Goal: Transaction & Acquisition: Purchase product/service

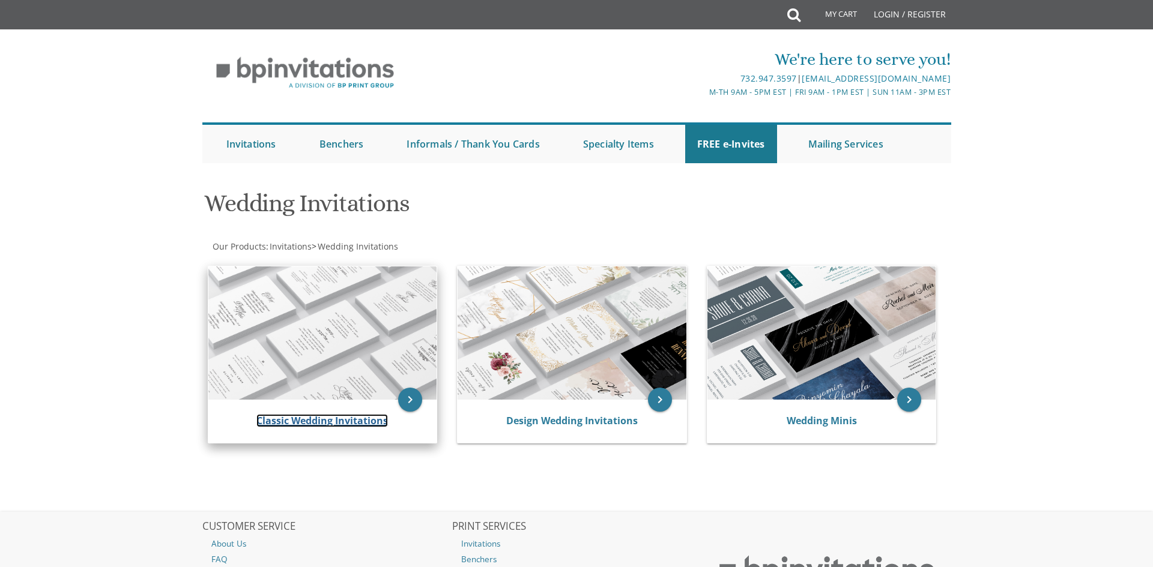
click at [315, 417] on link "Classic Wedding Invitations" at bounding box center [322, 420] width 132 height 13
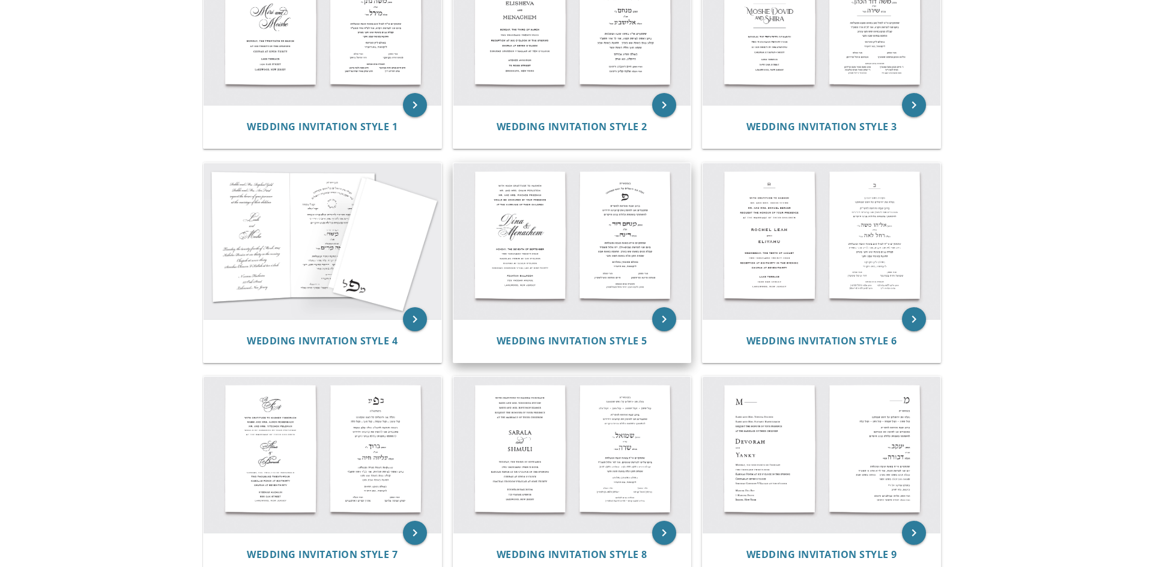
scroll to position [325, 0]
click at [567, 251] on img at bounding box center [572, 240] width 238 height 156
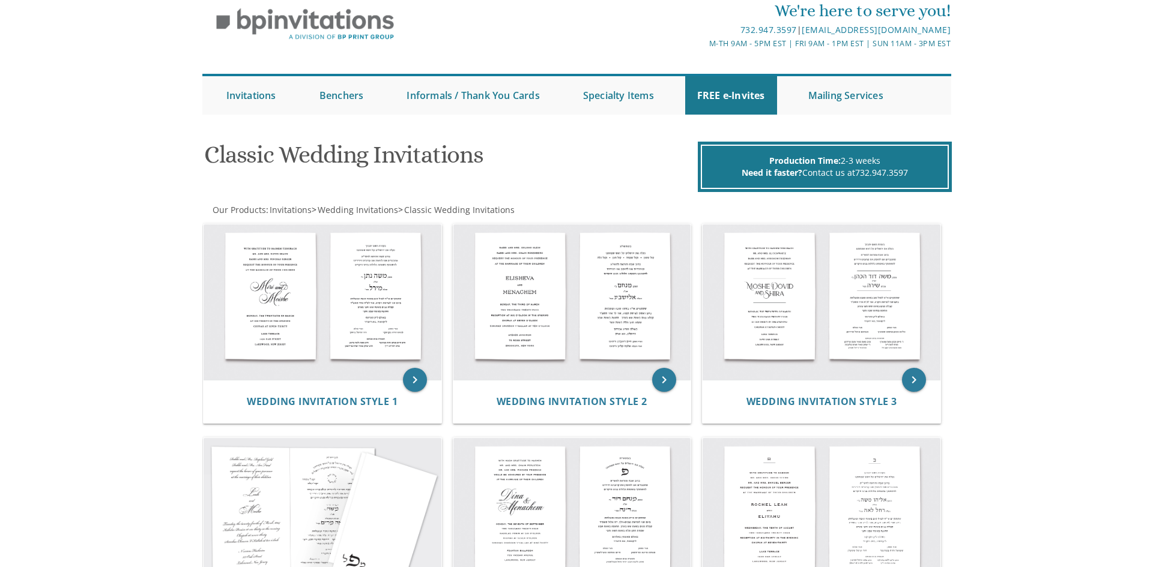
scroll to position [0, 0]
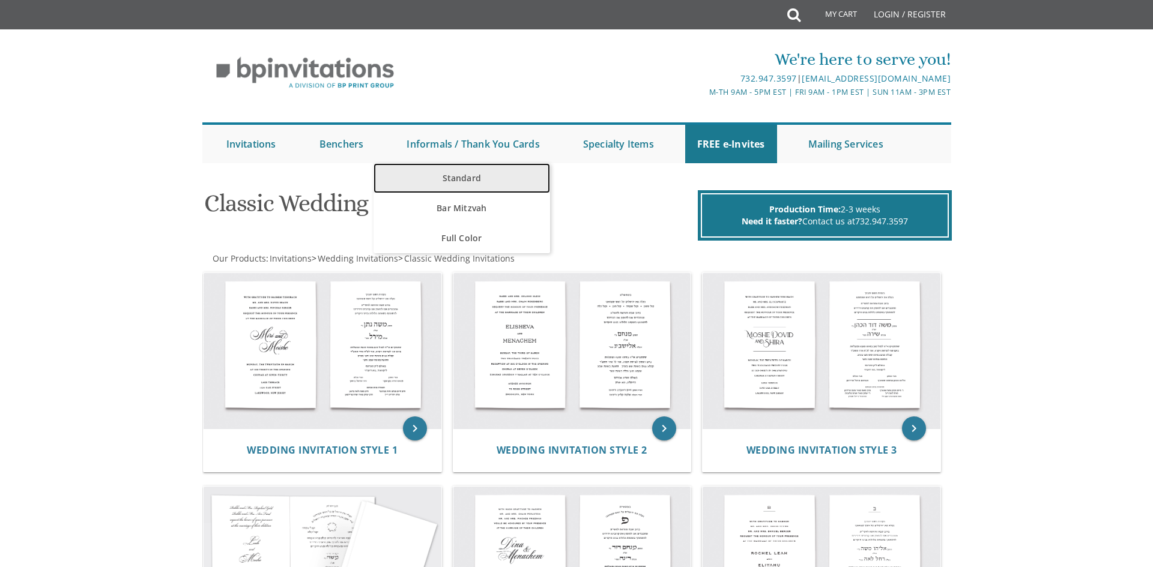
click at [472, 180] on link "Standard" at bounding box center [461, 178] width 176 height 30
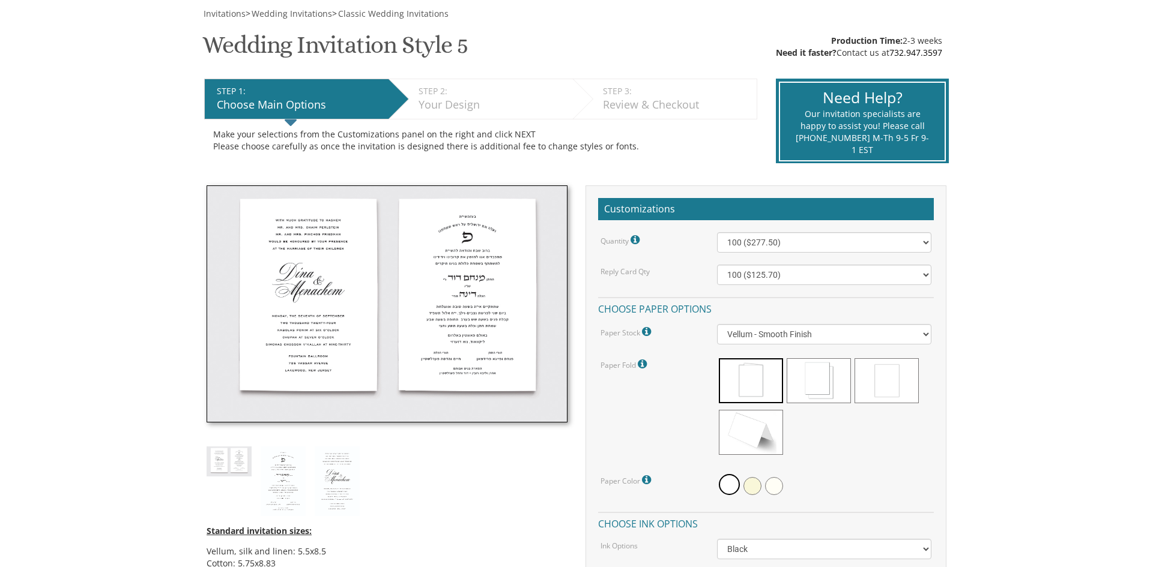
scroll to position [174, 0]
click at [755, 483] on span at bounding box center [752, 486] width 18 height 18
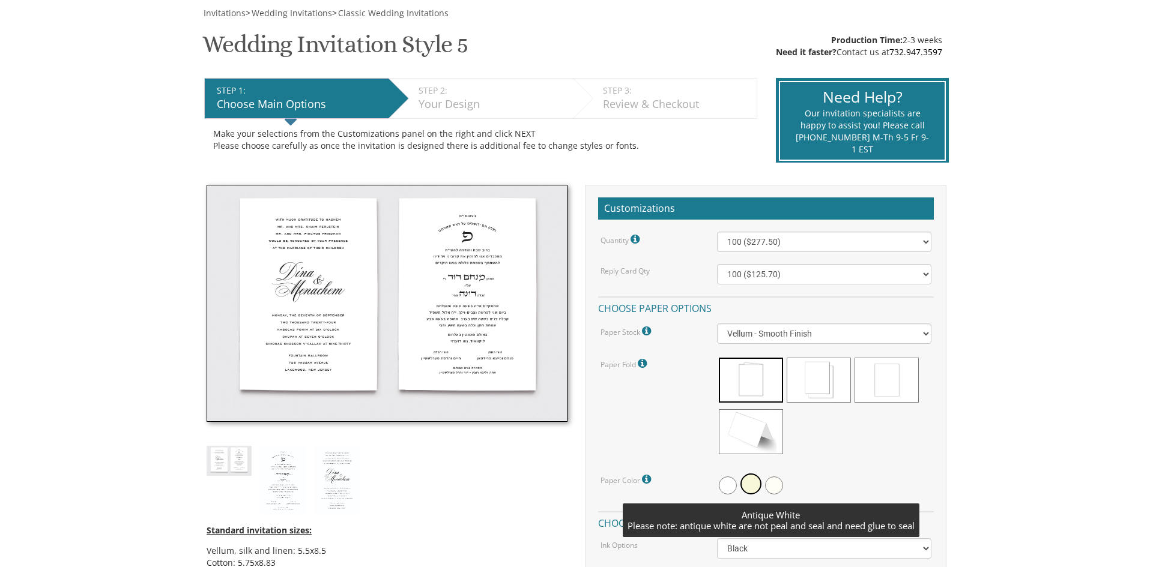
click at [779, 485] on span at bounding box center [774, 486] width 18 height 18
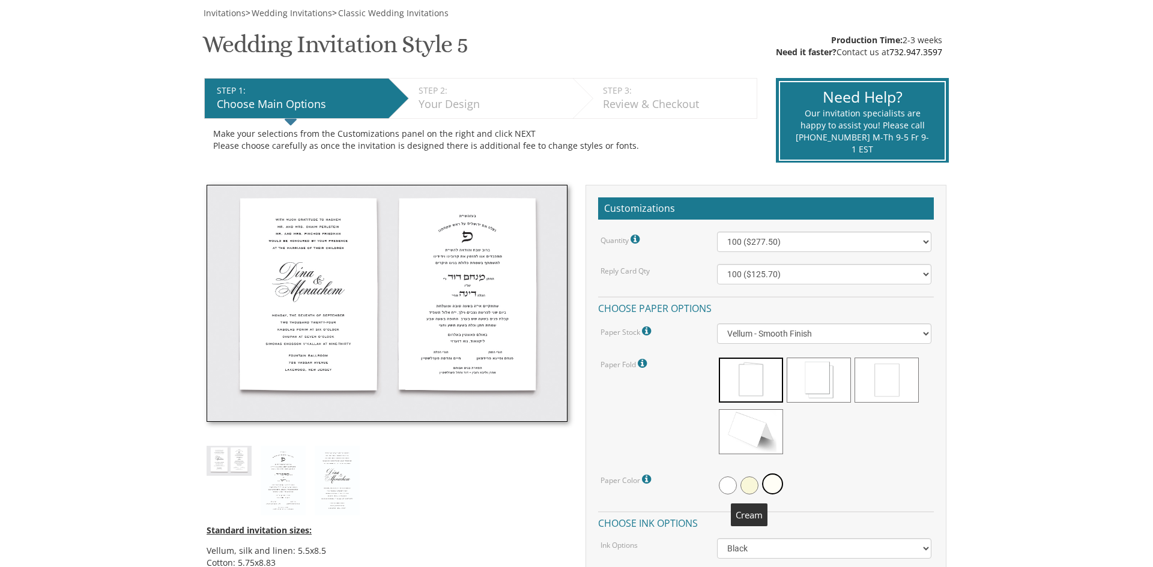
click at [753, 489] on span at bounding box center [749, 486] width 18 height 18
click at [789, 379] on span at bounding box center [819, 380] width 64 height 45
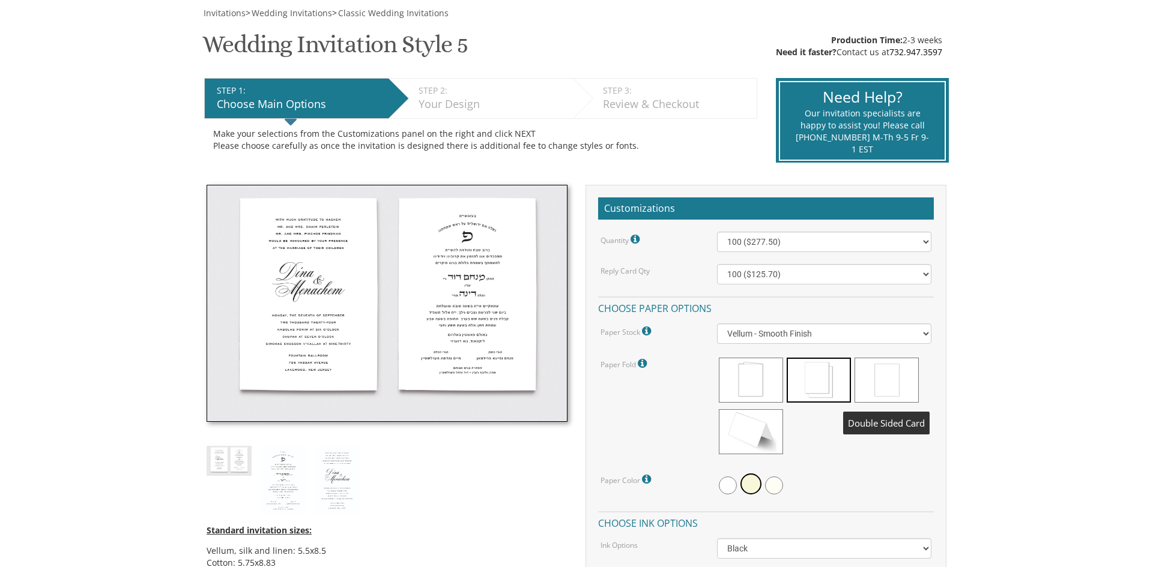
click at [878, 397] on span at bounding box center [886, 380] width 64 height 45
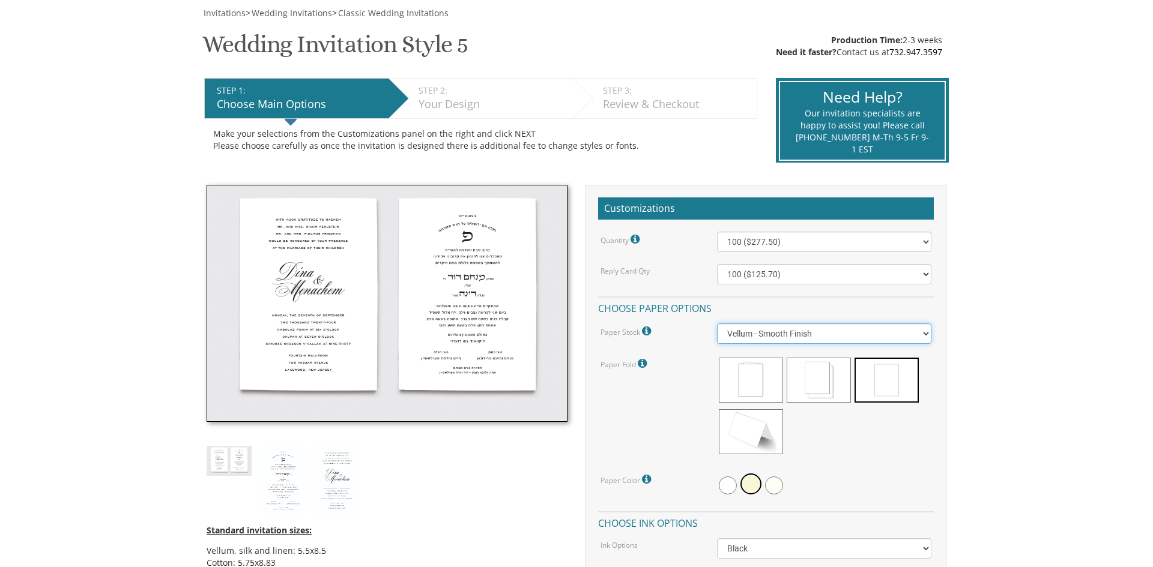
click at [914, 339] on select "Vellum - Smooth Finish Linen - Subtle Embossed Crosshatch Texture Silk - Soft, …" at bounding box center [824, 334] width 215 height 20
click at [859, 431] on div at bounding box center [824, 408] width 215 height 104
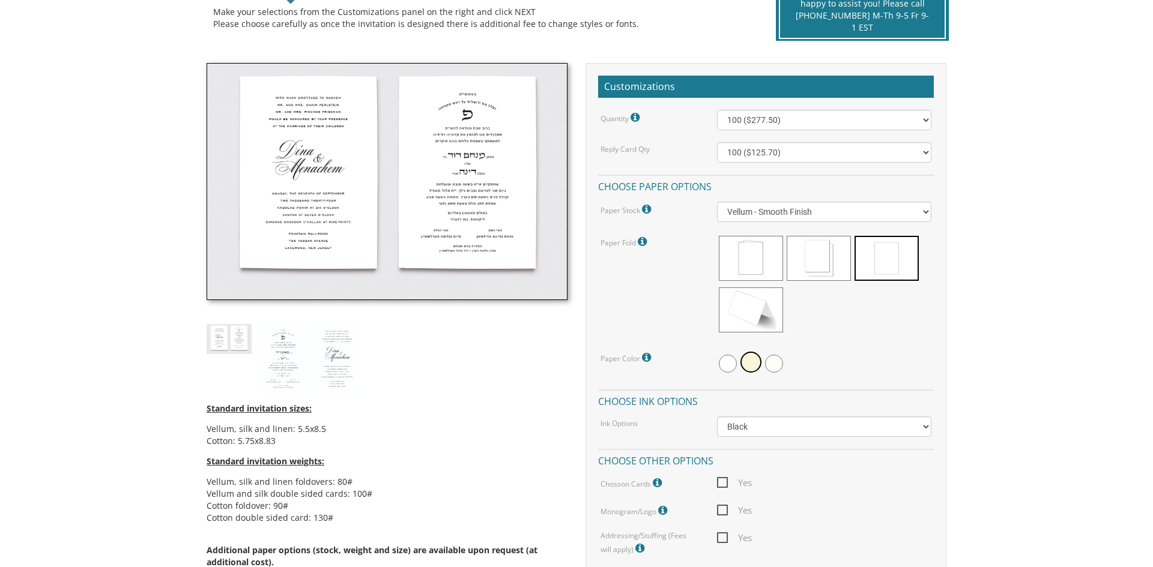
scroll to position [298, 0]
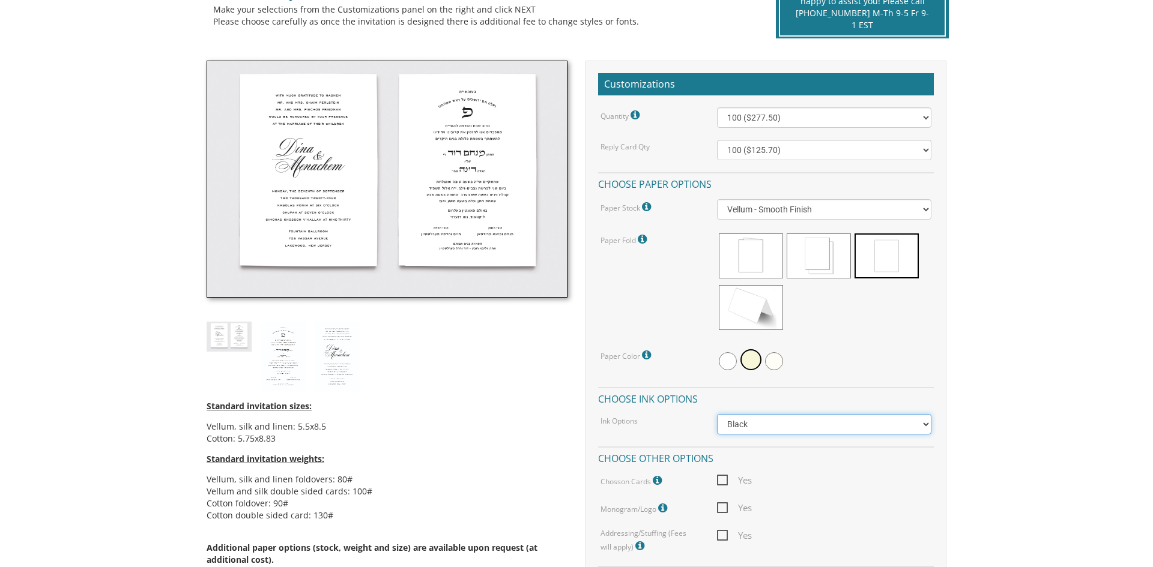
click at [922, 426] on select "Black Colored Ink ($65.00) Black + One Color ($211.00) Two Colors ($265.00)" at bounding box center [824, 424] width 215 height 20
select select "Black + One Color"
click at [717, 414] on select "Black Colored Ink ($65.00) Black + One Color ($211.00) Two Colors ($265.00)" at bounding box center [824, 424] width 215 height 20
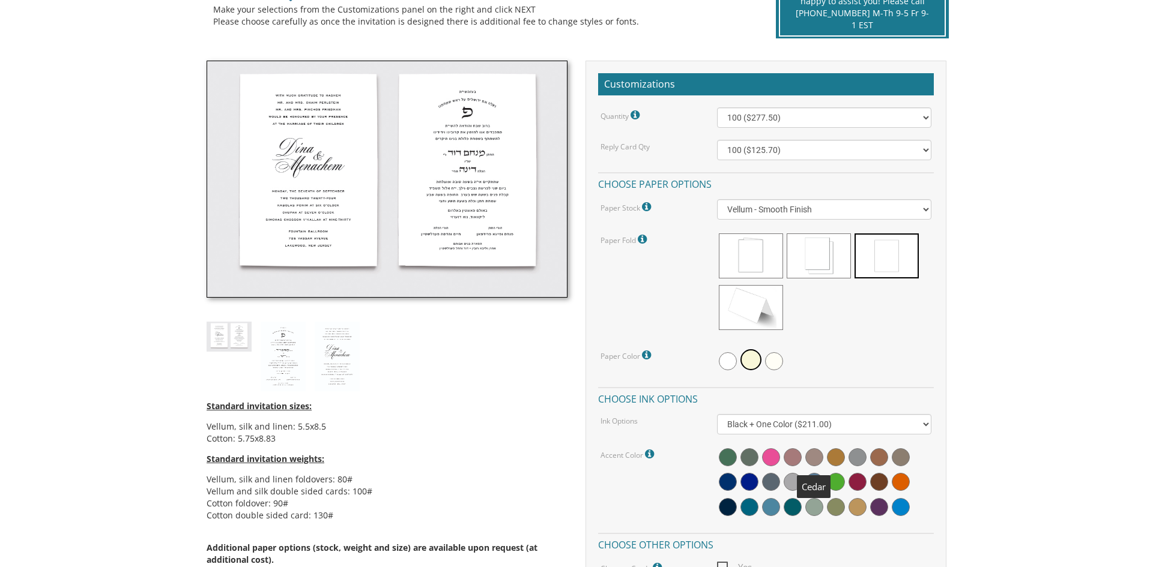
click at [815, 459] on span at bounding box center [814, 458] width 18 height 18
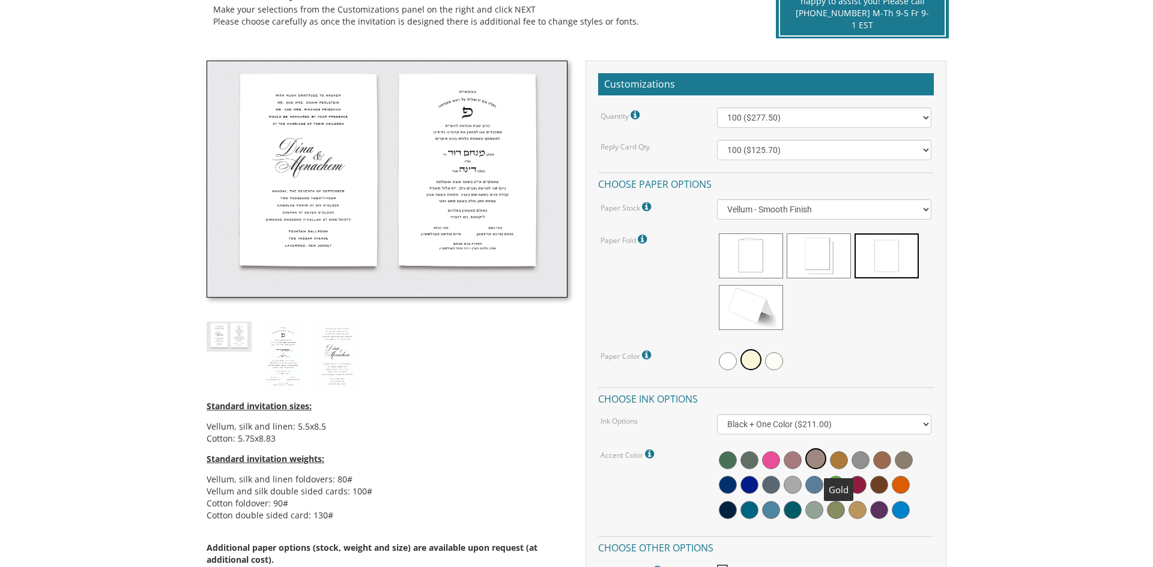
click at [832, 459] on span at bounding box center [839, 461] width 18 height 18
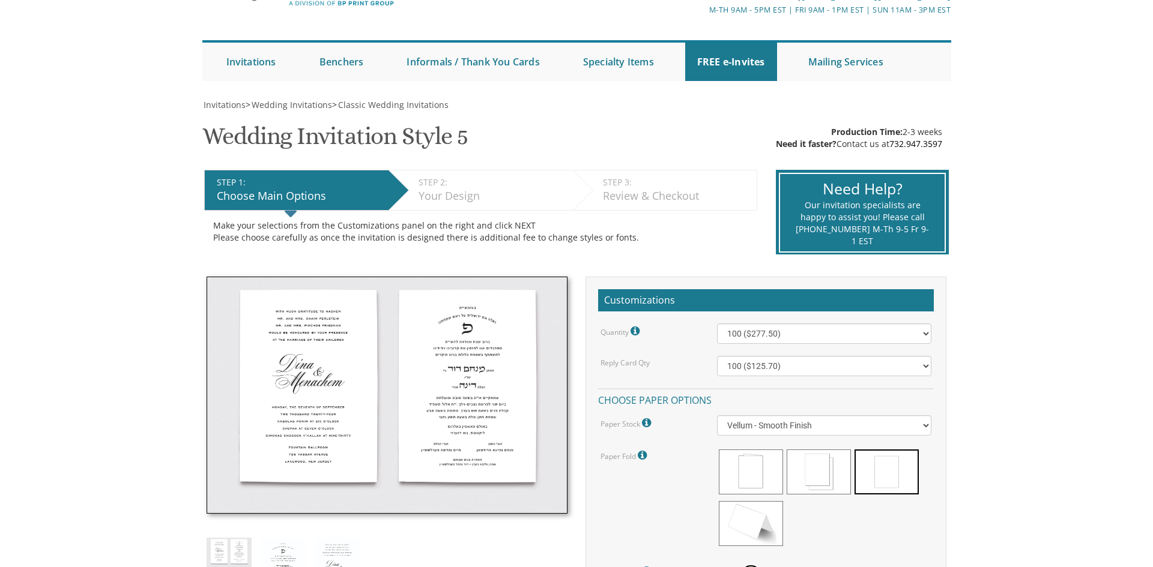
scroll to position [0, 0]
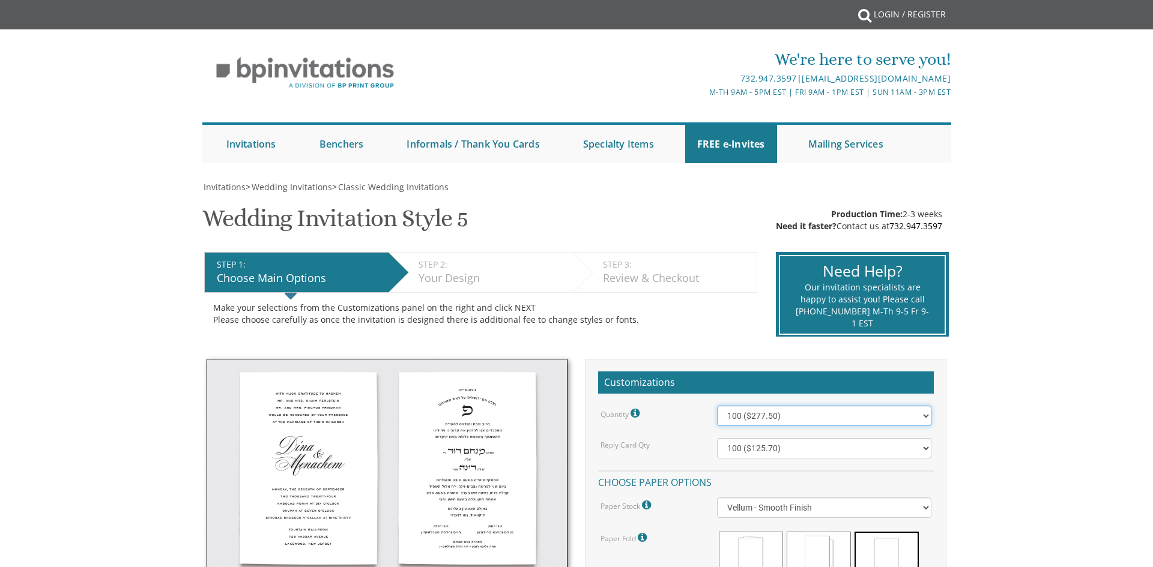
click at [830, 414] on select "100 ($277.50) 200 ($330.45) 300 ($380.65) 400 ($432.70) 500 ($482.10) 600 ($534…" at bounding box center [824, 416] width 215 height 20
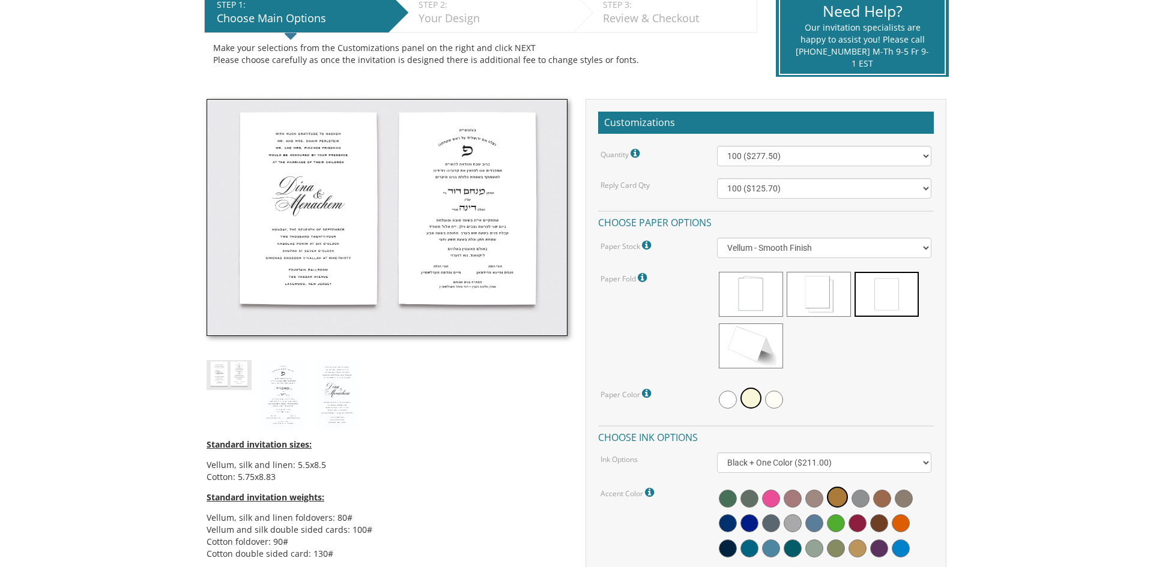
scroll to position [267, 0]
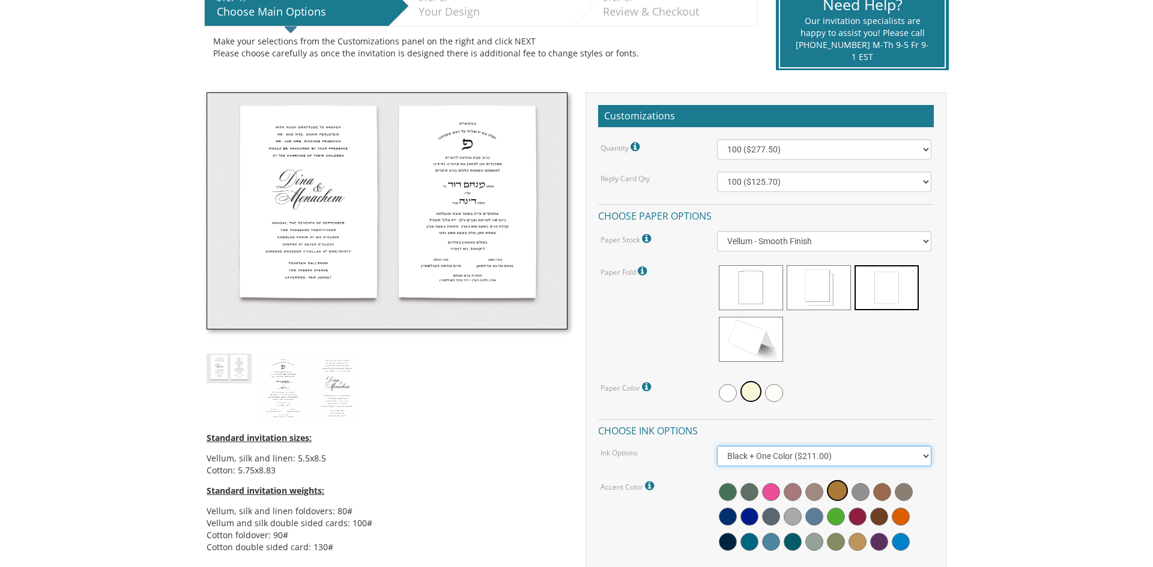
click at [856, 455] on select "Black Colored Ink ($65.00) Black + One Color ($211.00) Two Colors ($265.00)" at bounding box center [824, 456] width 215 height 20
click at [717, 446] on select "Black Colored Ink ($65.00) Black + One Color ($211.00) Two Colors ($265.00)" at bounding box center [824, 456] width 215 height 20
click at [647, 486] on icon at bounding box center [651, 486] width 12 height 11
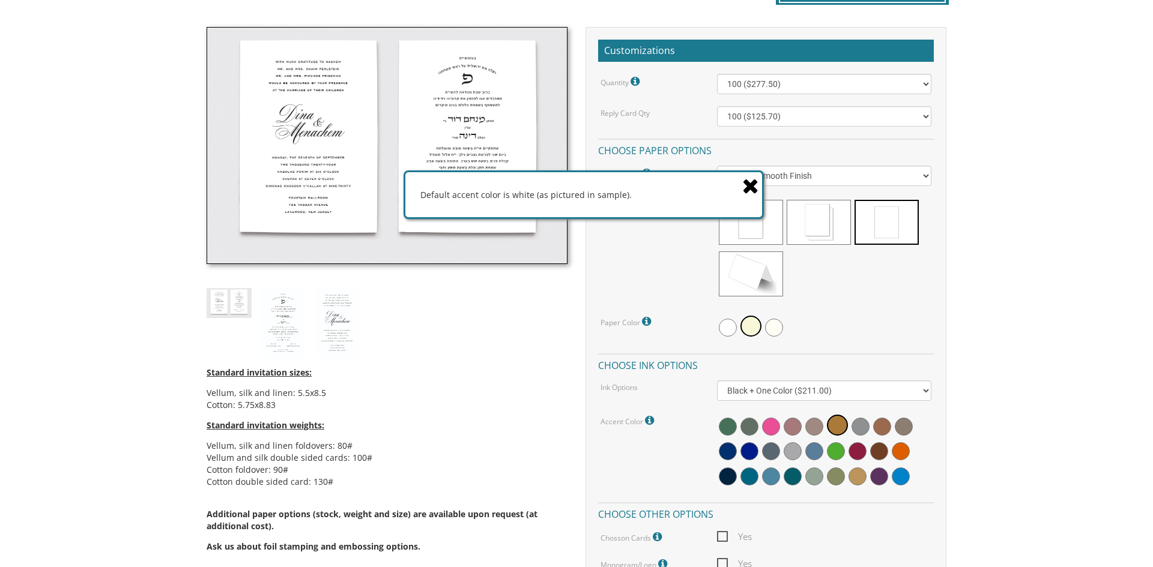
scroll to position [334, 0]
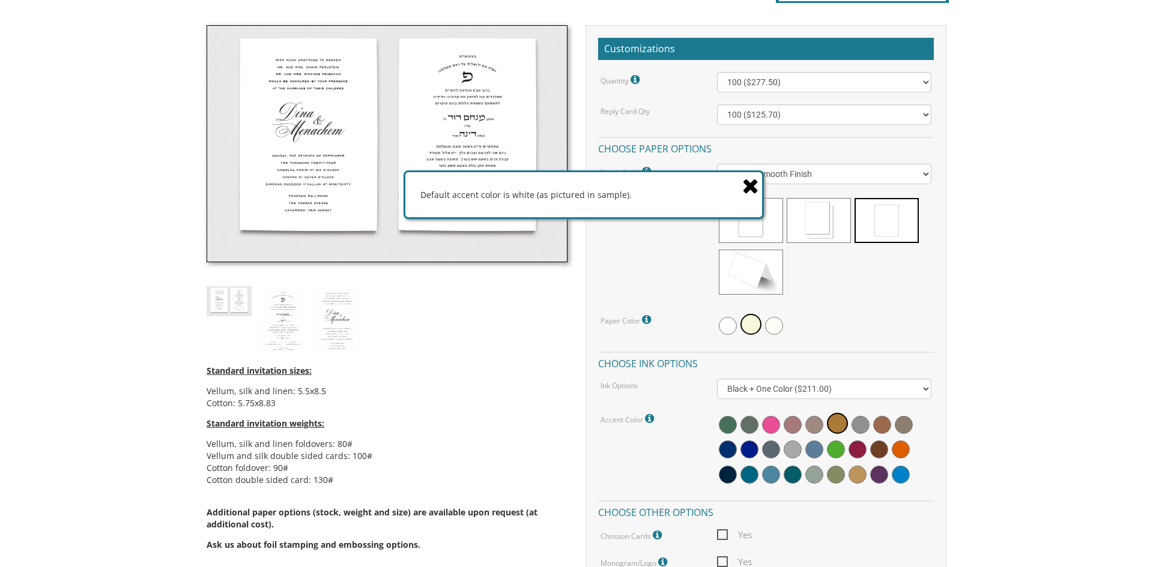
click at [751, 185] on icon at bounding box center [750, 185] width 17 height 21
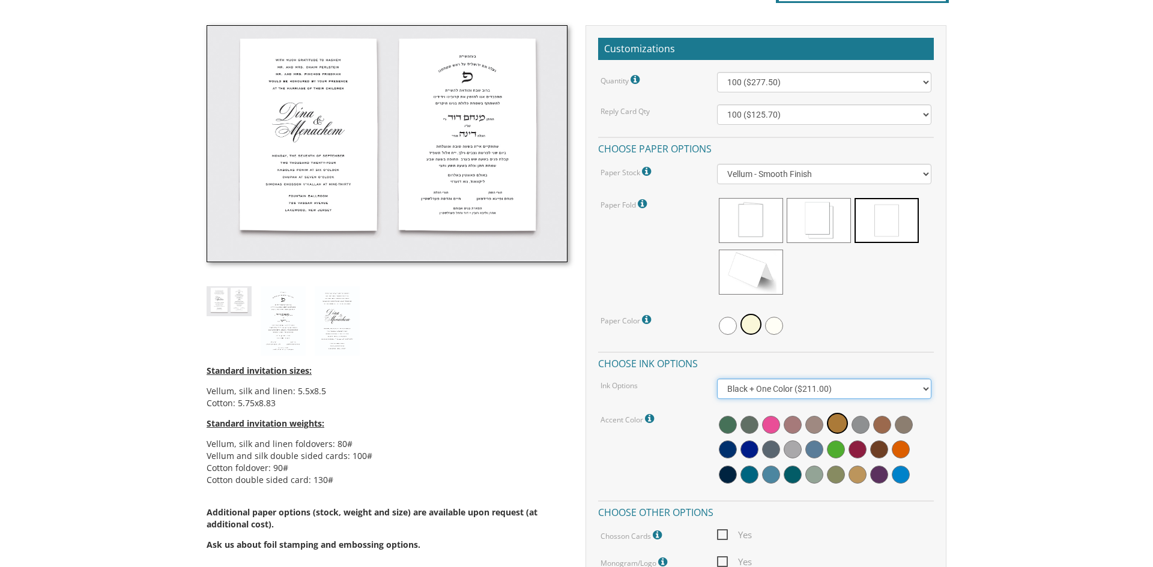
click at [916, 386] on select "Black Colored Ink ($65.00) Black + One Color ($211.00) Two Colors ($265.00)" at bounding box center [824, 389] width 215 height 20
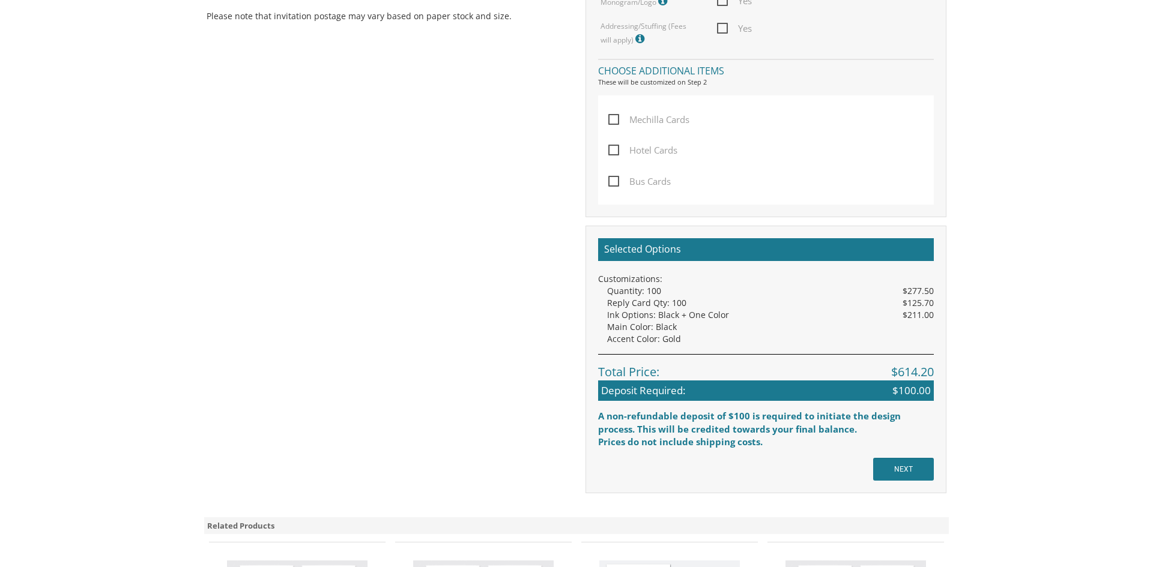
scroll to position [924, 0]
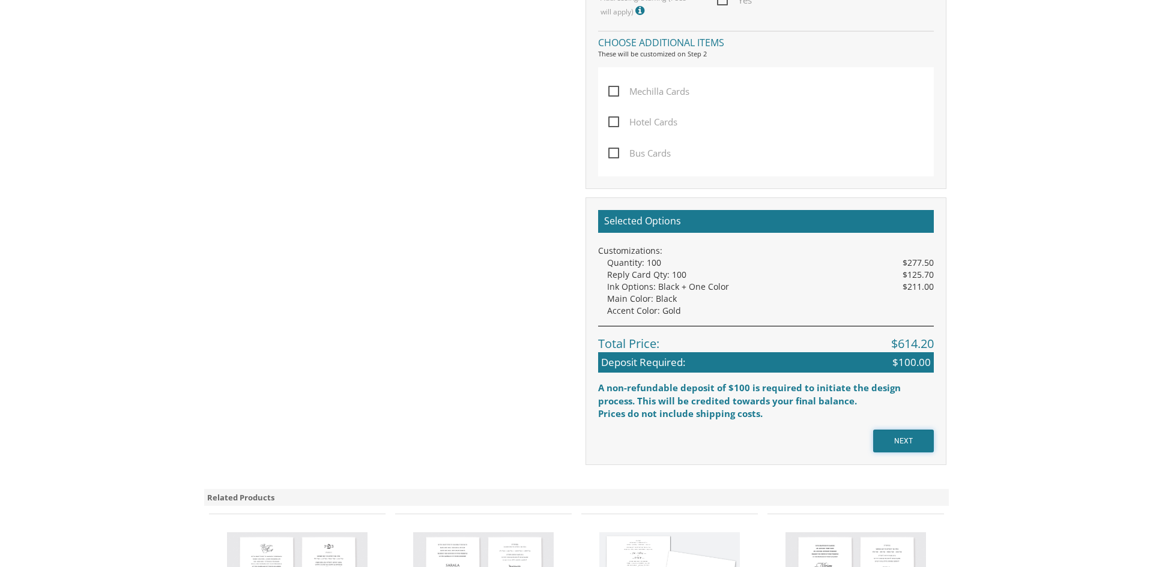
click at [900, 442] on input "NEXT" at bounding box center [903, 441] width 61 height 23
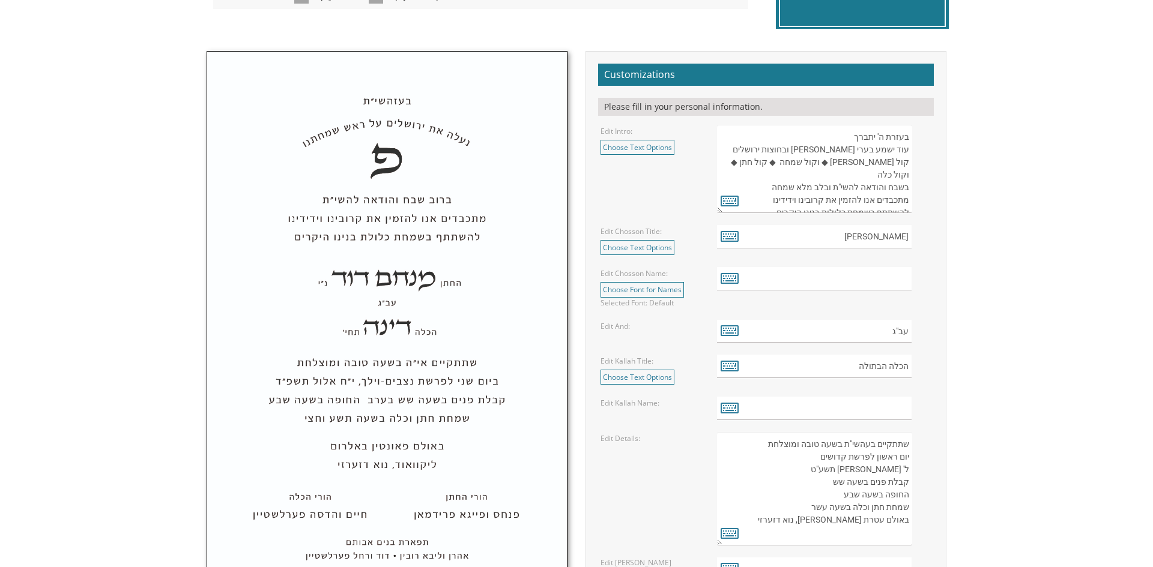
scroll to position [365, 0]
click at [845, 280] on input "text" at bounding box center [814, 278] width 195 height 23
type input "d"
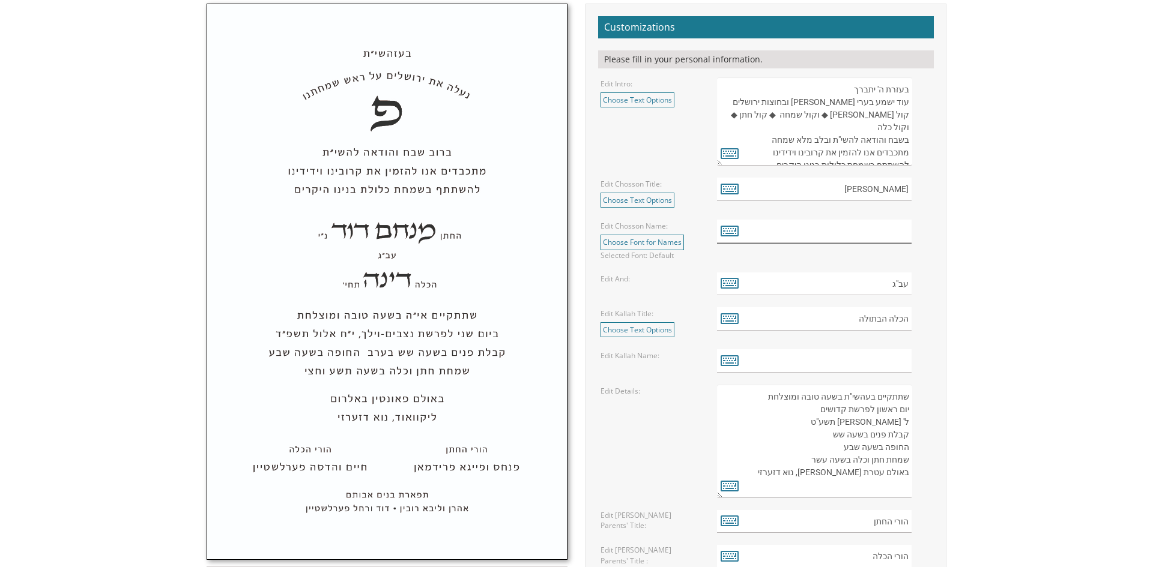
scroll to position [406, 0]
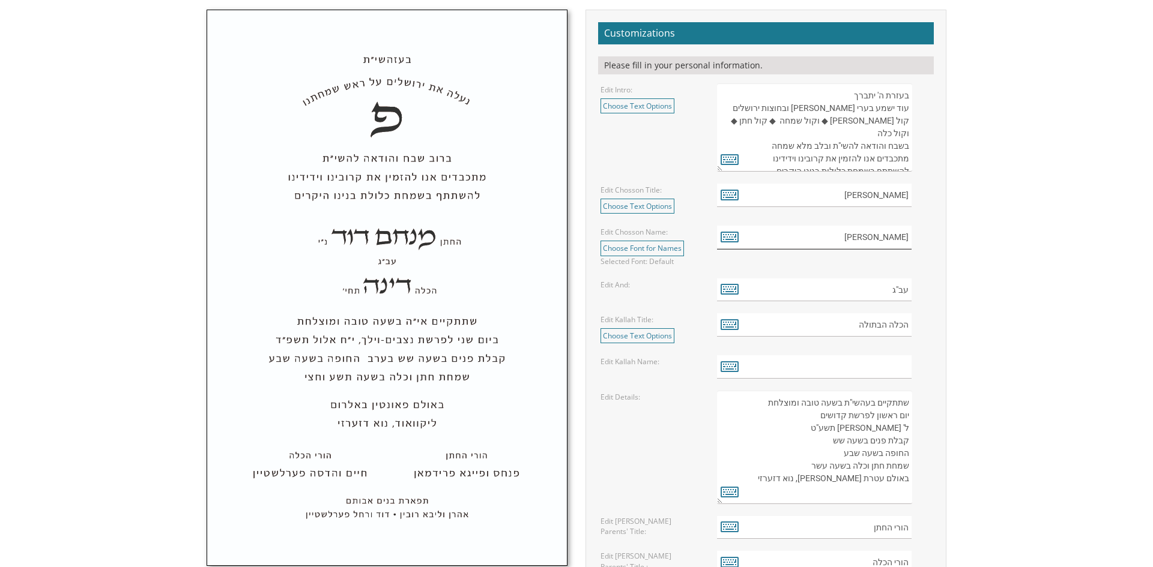
type input "[PERSON_NAME]"
click at [877, 372] on input "text" at bounding box center [814, 366] width 195 height 23
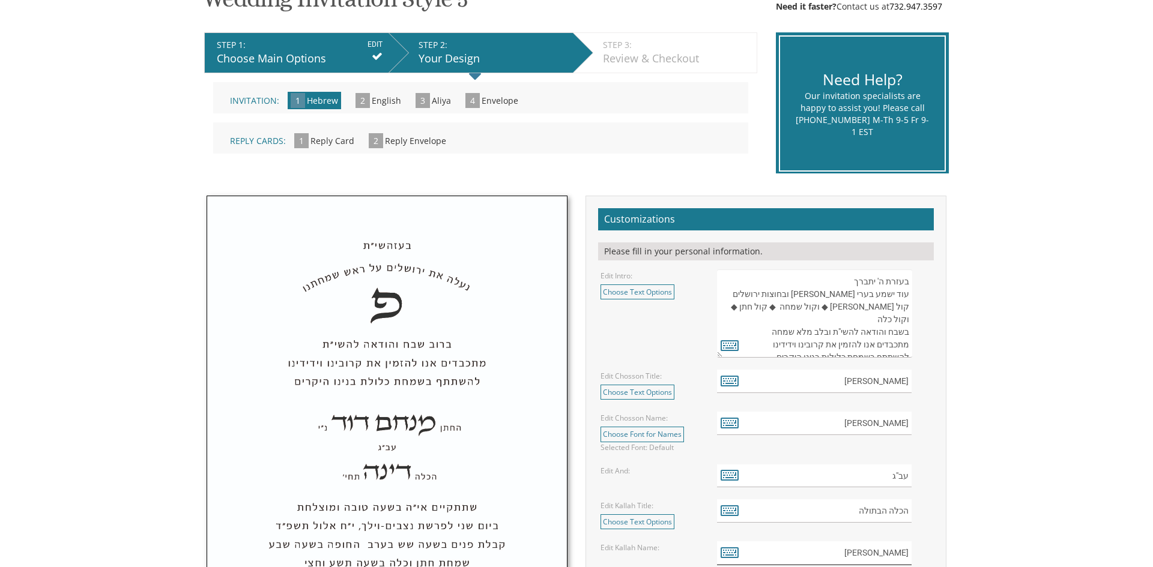
scroll to position [220, 0]
type input "[PERSON_NAME]"
click at [296, 139] on span "1" at bounding box center [301, 140] width 14 height 15
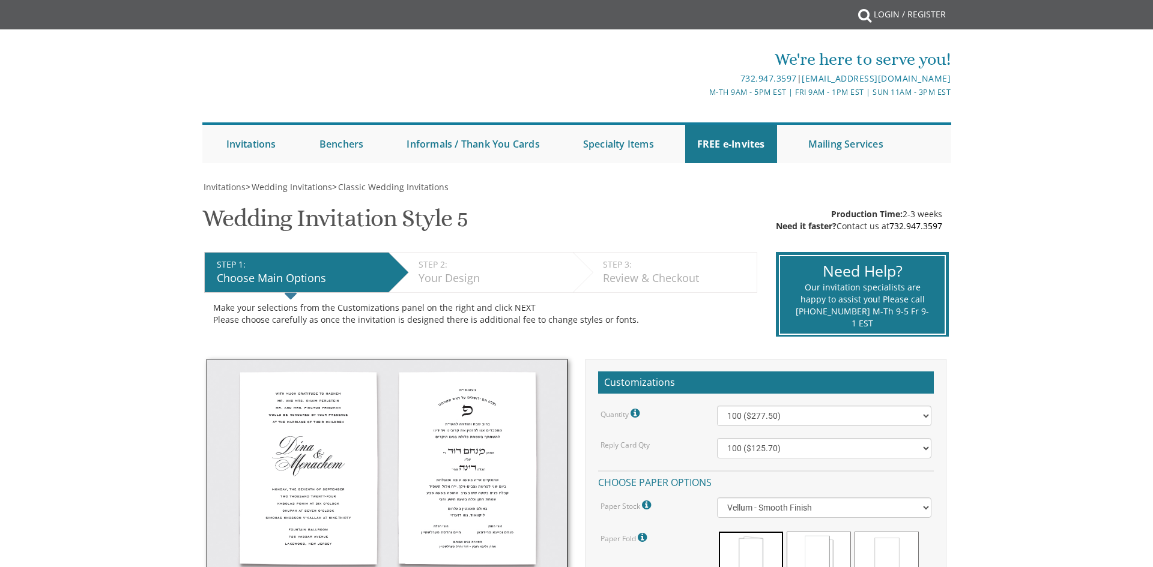
select select "Black + One Color"
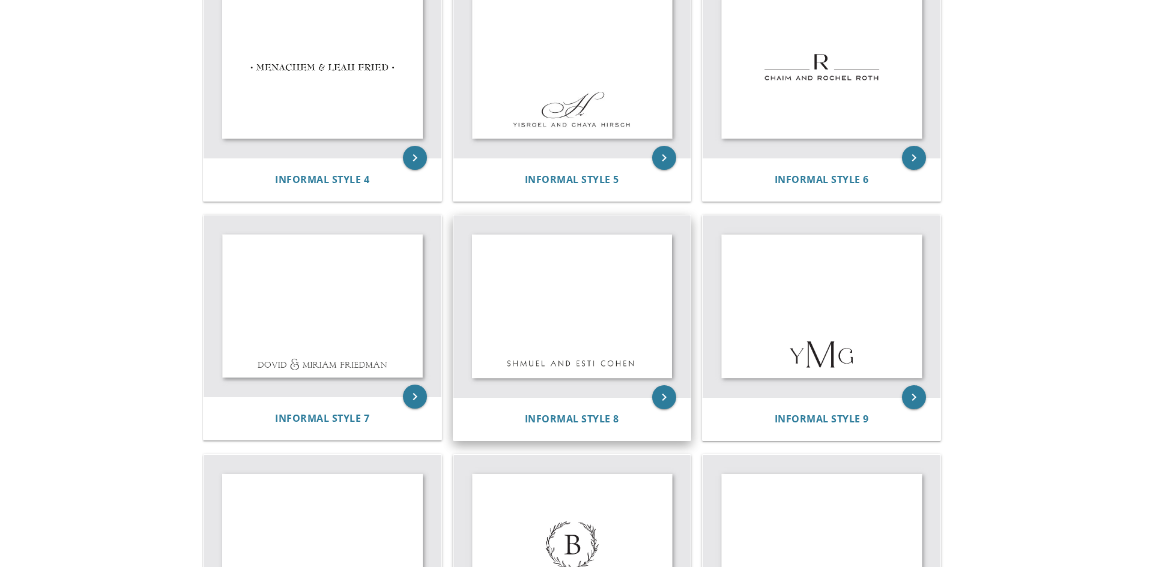
scroll to position [538, 0]
click at [606, 346] on img at bounding box center [572, 305] width 238 height 182
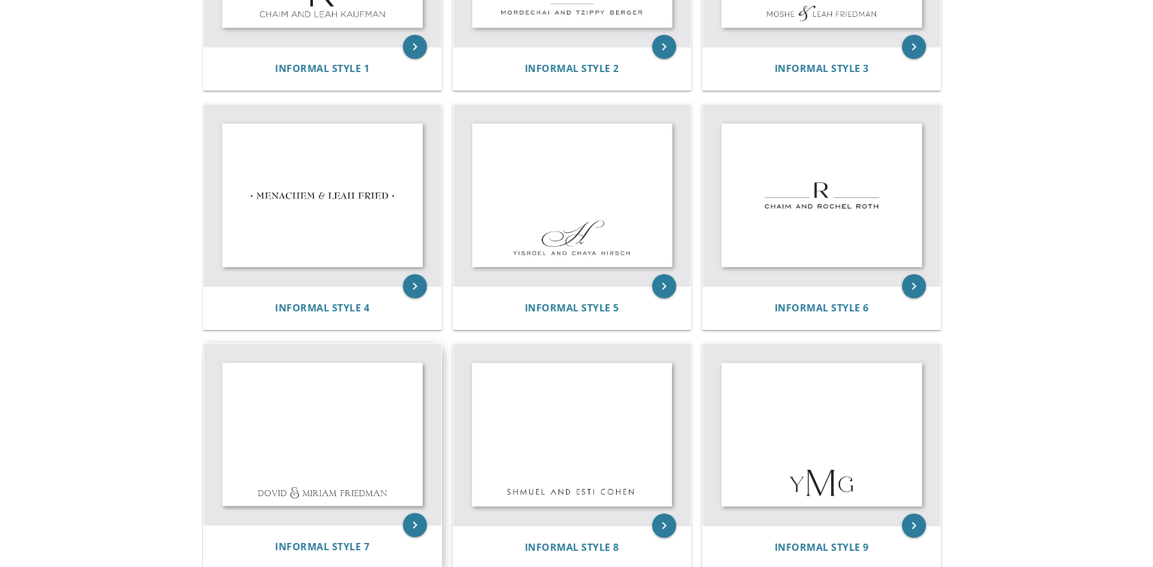
scroll to position [0, 0]
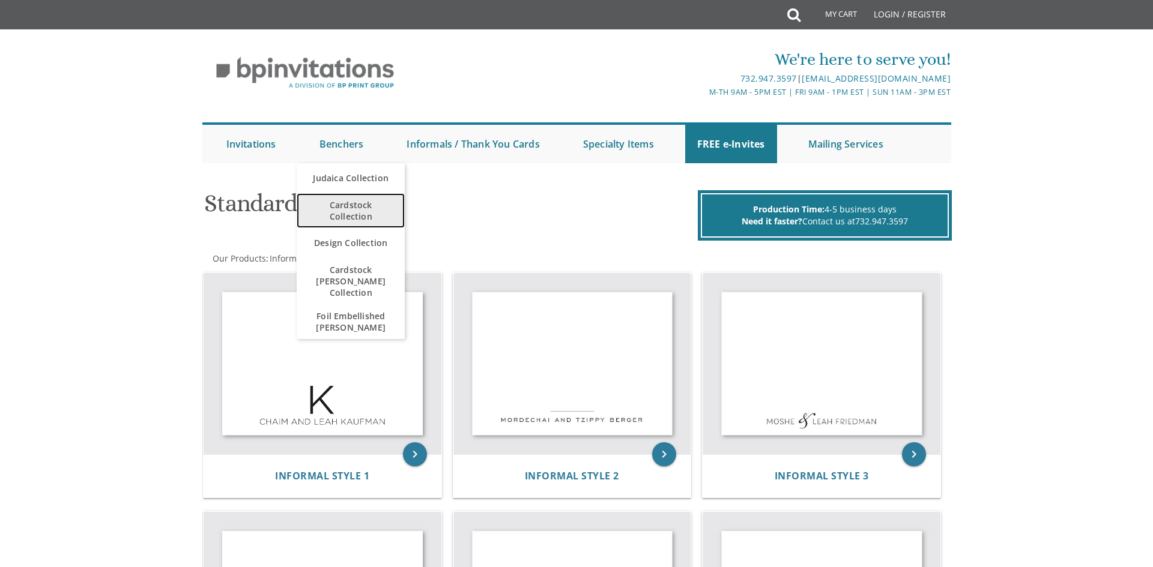
click at [357, 208] on span "Cardstock Collection" at bounding box center [351, 210] width 84 height 35
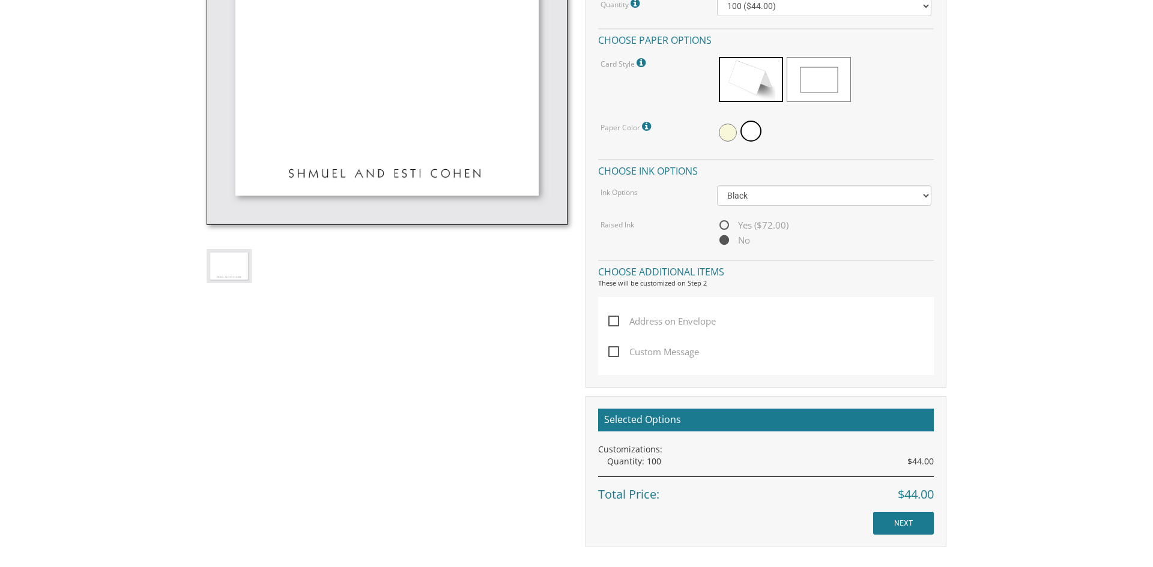
scroll to position [434, 0]
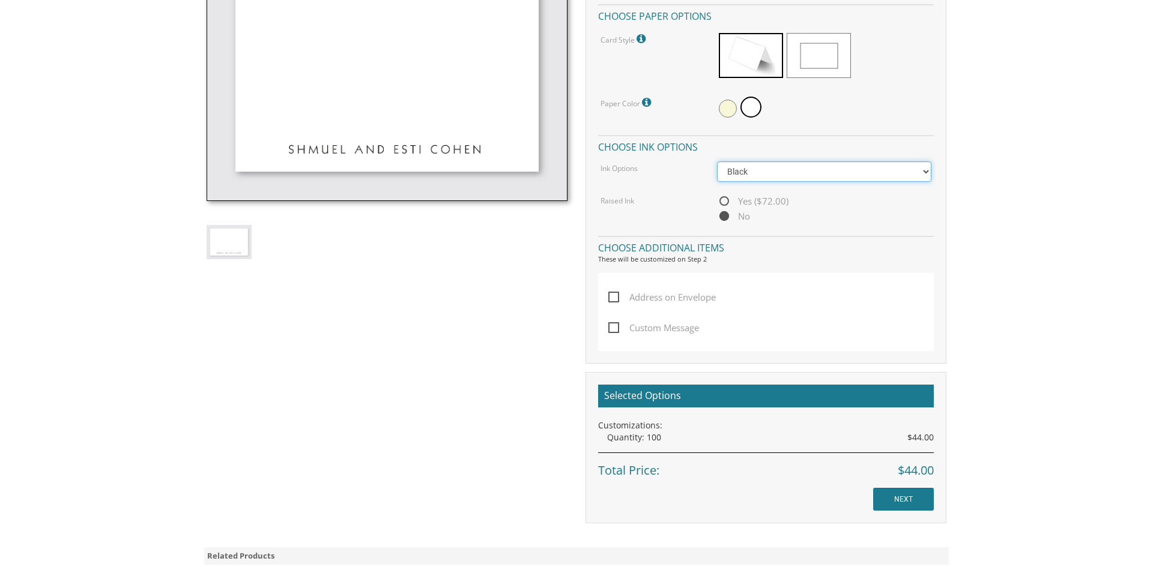
click at [752, 173] on select "Black Colored Ink ($32.00)" at bounding box center [824, 172] width 215 height 20
select select "Standard"
click at [717, 162] on select "Black Colored Ink ($32.00)" at bounding box center [824, 172] width 215 height 20
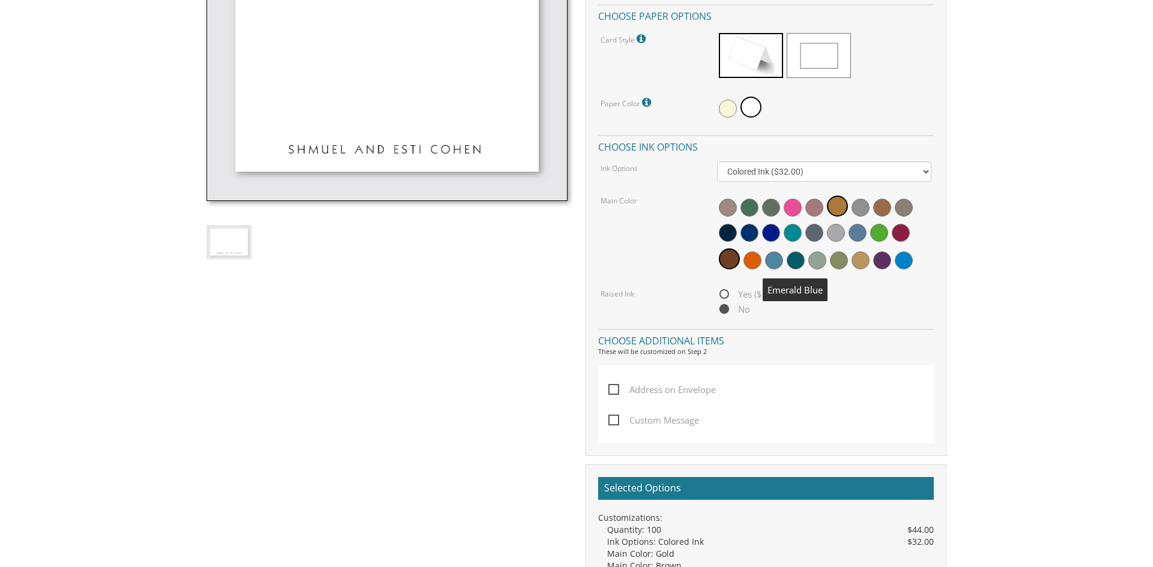
click at [802, 262] on span at bounding box center [796, 261] width 18 height 18
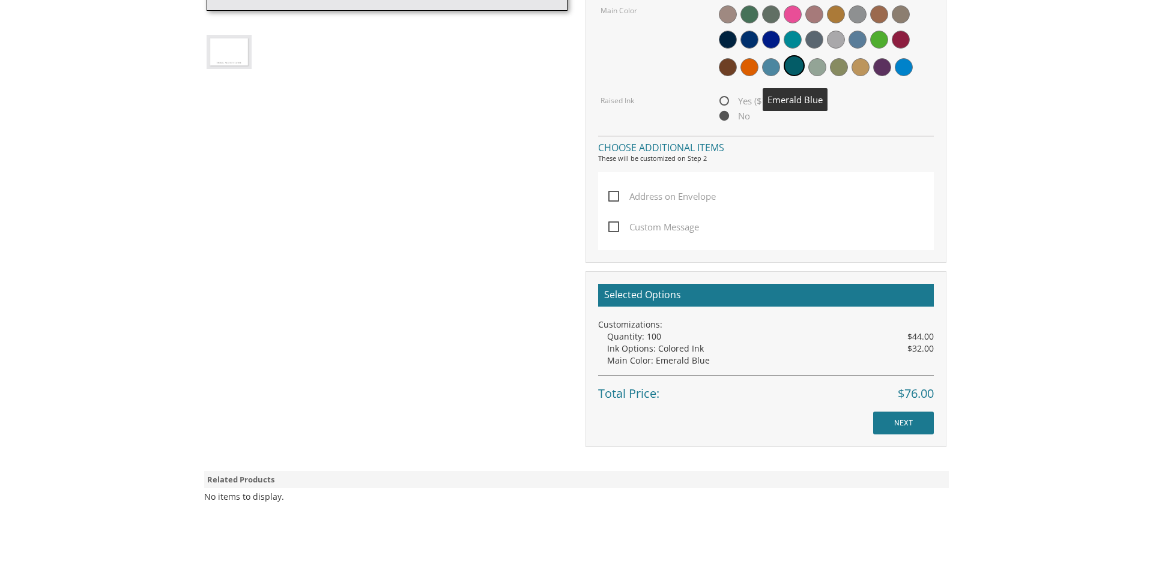
scroll to position [626, 0]
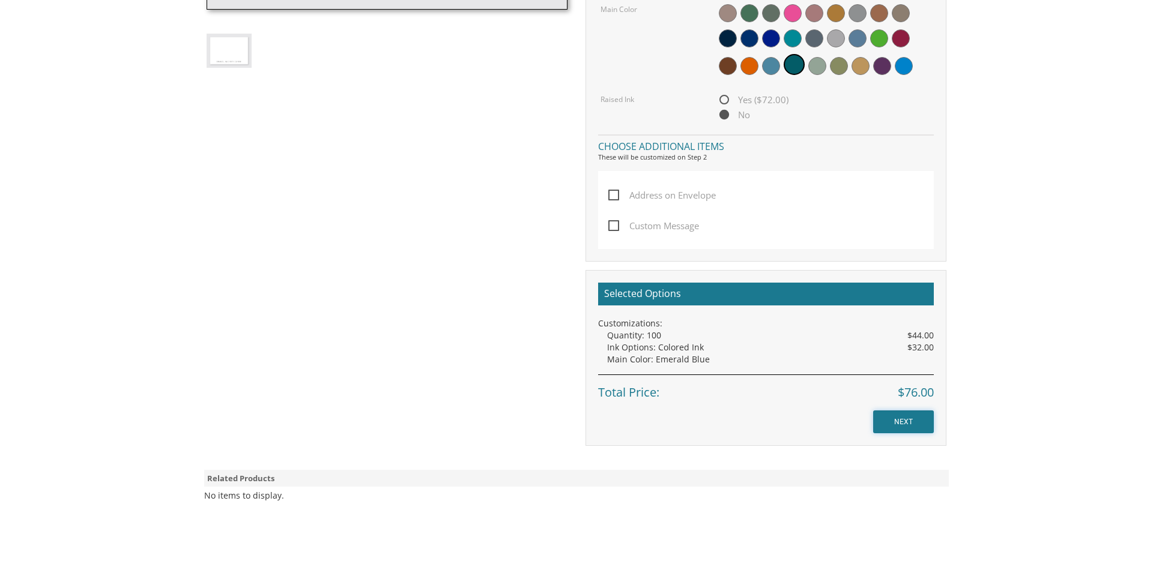
click at [893, 422] on input "NEXT" at bounding box center [903, 422] width 61 height 23
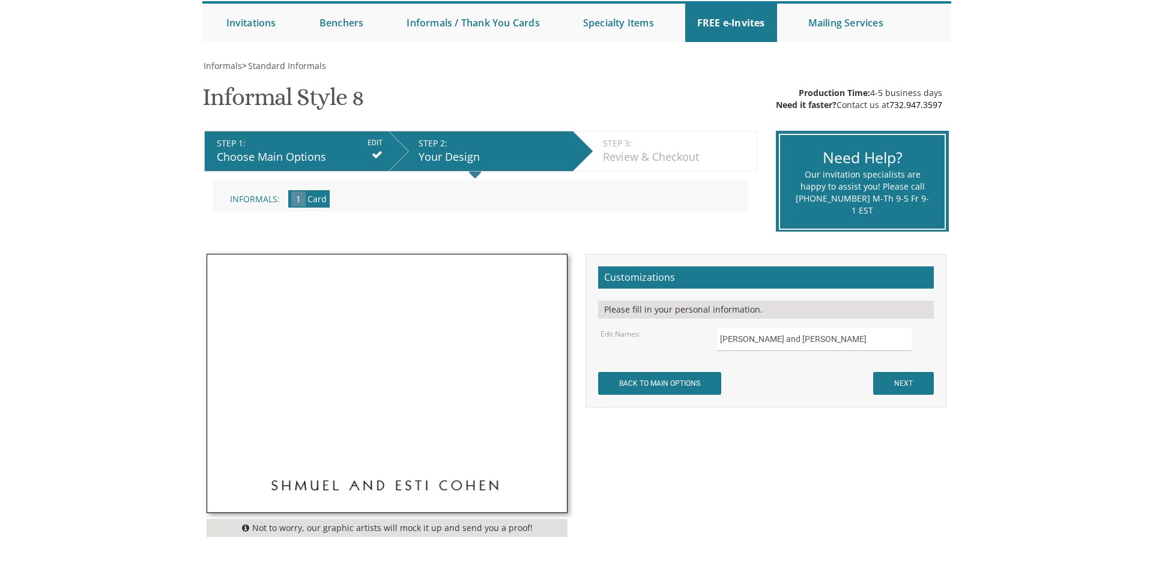
scroll to position [122, 0]
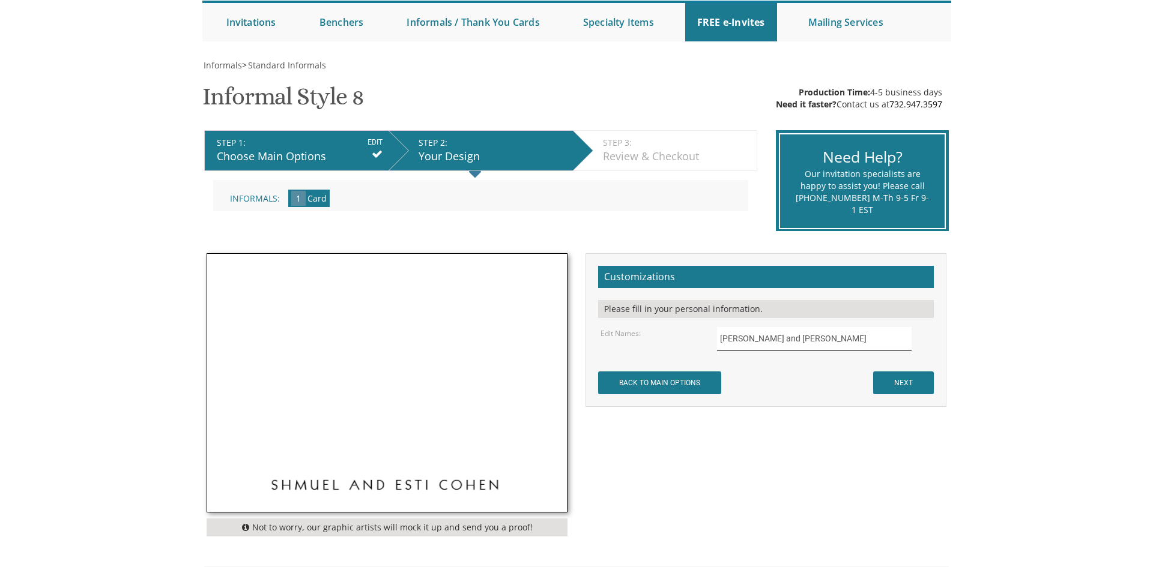
drag, startPoint x: 815, startPoint y: 337, endPoint x: 686, endPoint y: 342, distance: 129.8
click at [686, 342] on div "Edit Names: Shmuel and Esti Cohen" at bounding box center [765, 338] width 349 height 23
type input "Dovid and Bracha Knobel"
drag, startPoint x: 829, startPoint y: 330, endPoint x: 644, endPoint y: 339, distance: 184.6
click at [644, 339] on div "Edit Names: Dovid and Bracha Knobel" at bounding box center [765, 338] width 349 height 23
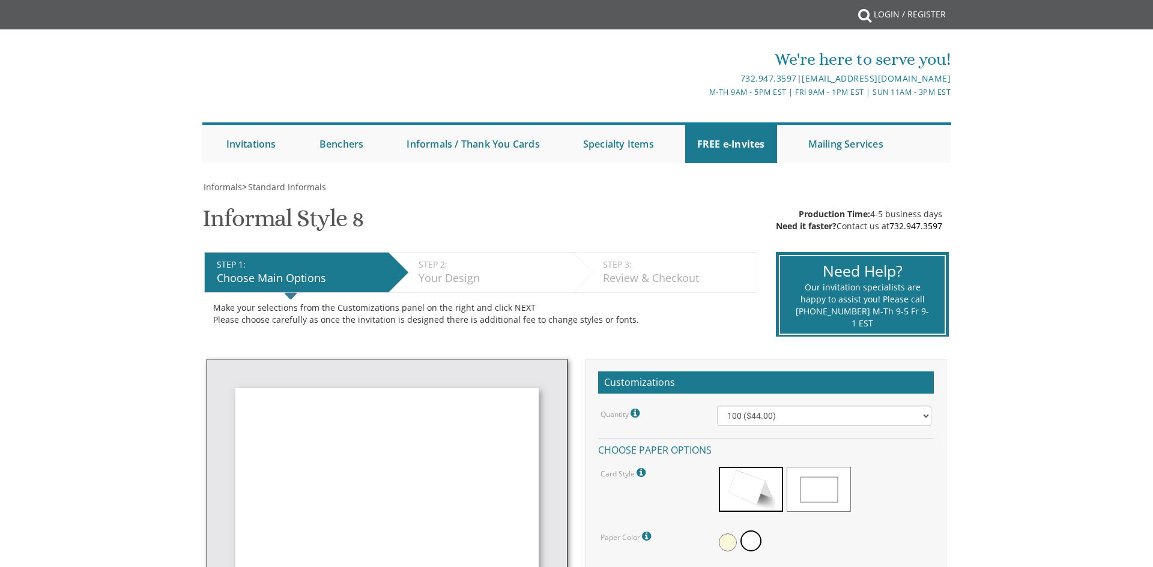
select select "Standard"
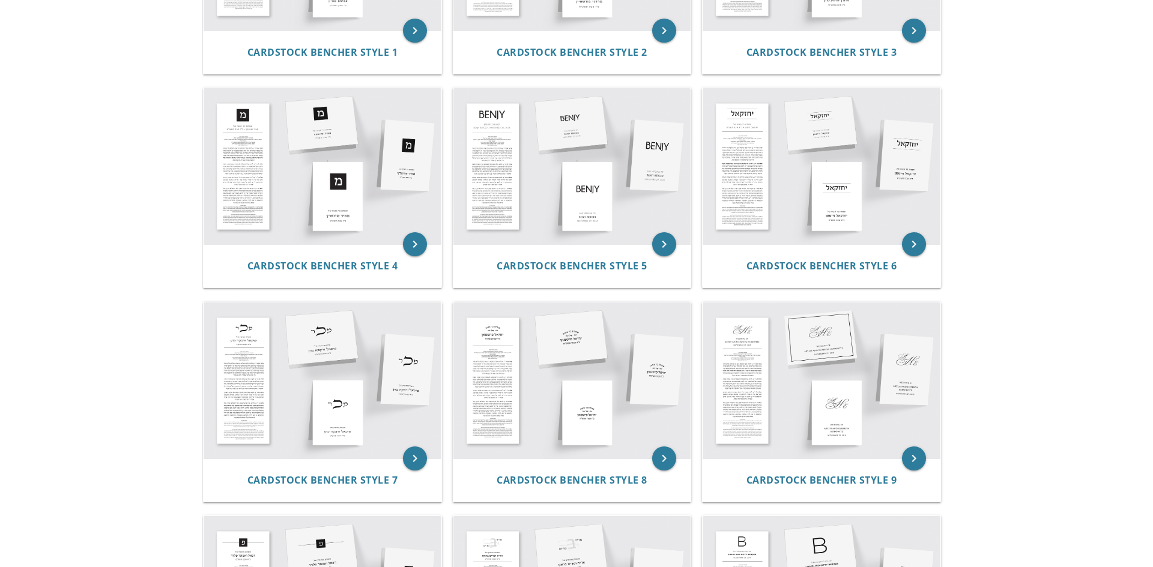
scroll to position [399, 0]
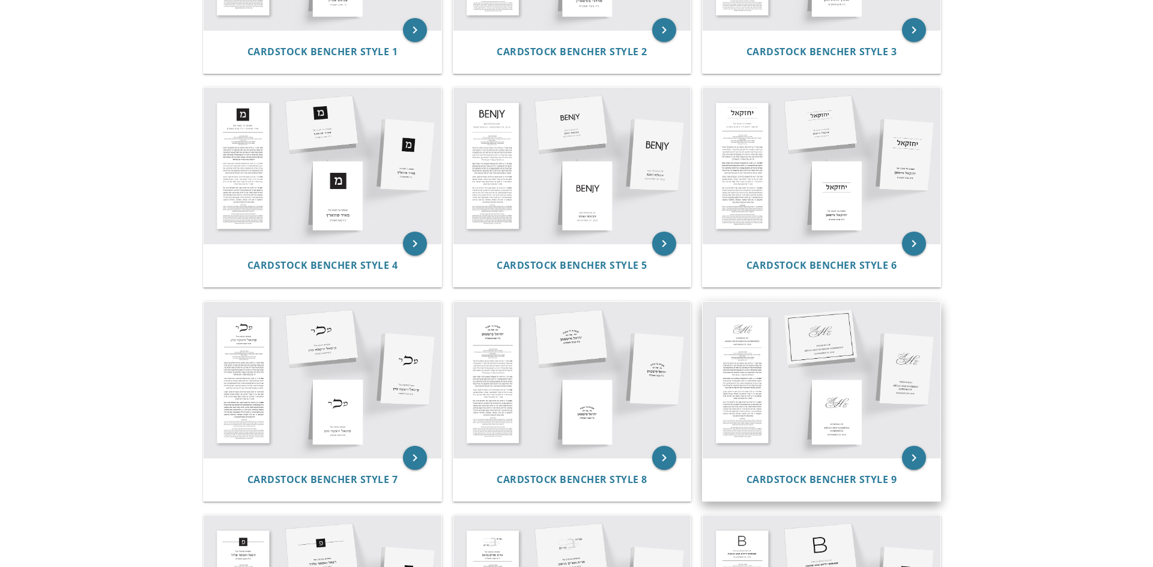
click at [818, 400] on img at bounding box center [822, 380] width 238 height 156
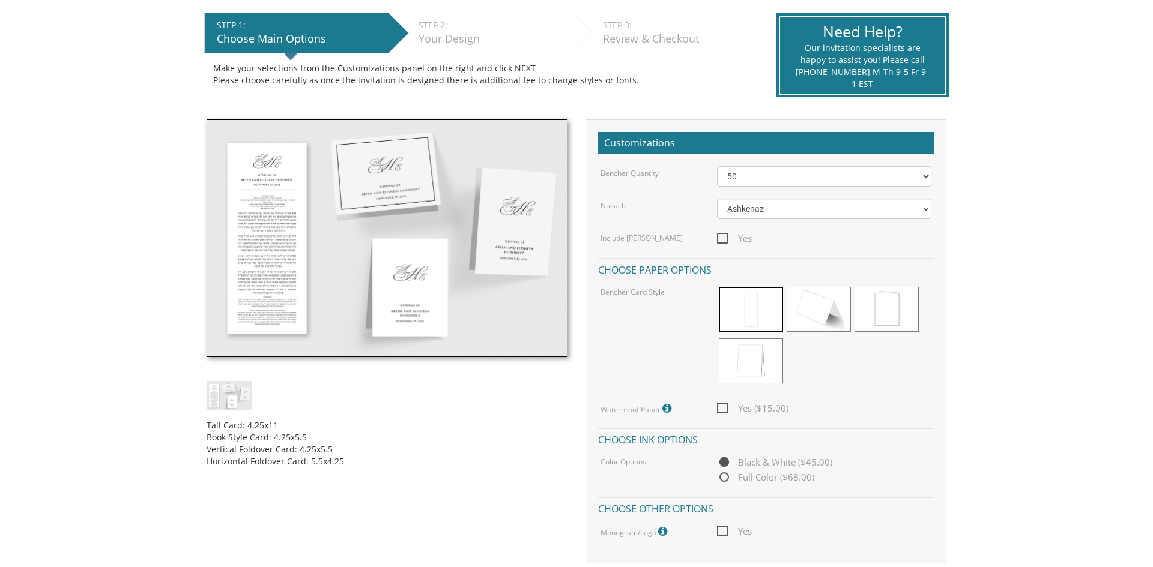
scroll to position [244, 0]
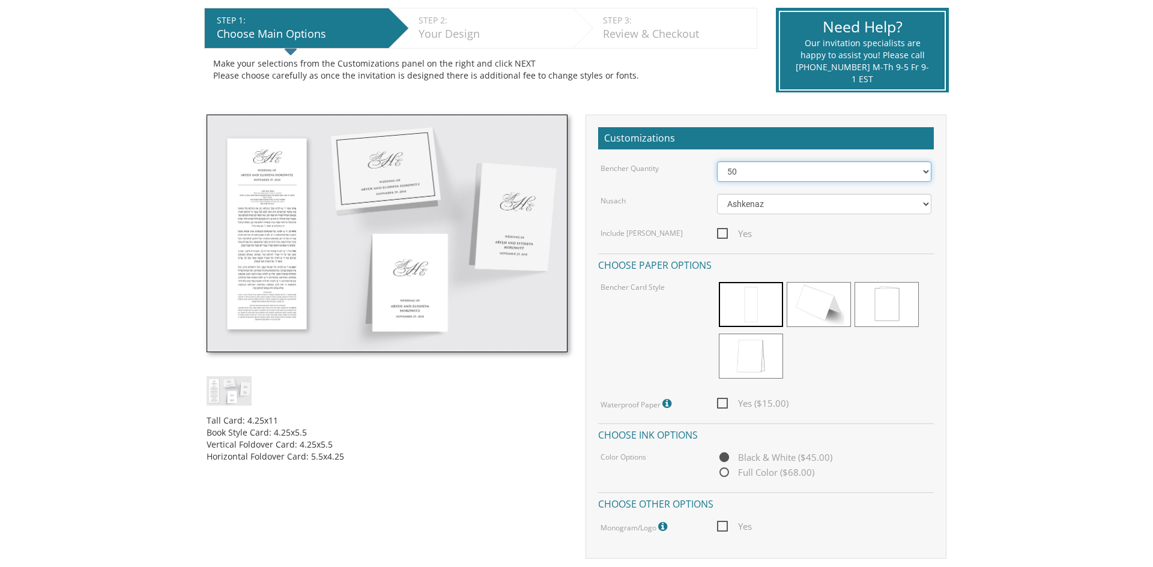
click at [785, 168] on select "50 60 70 80 90 100 125 150 175 200 225 250 275 300 325 350 375 400 425 450 475 …" at bounding box center [824, 172] width 215 height 20
click at [1036, 309] on body "My Cart {{shoppingcart.totalQuantityDisplay}} Total: {{shoppingcart.subtotal}} …" at bounding box center [576, 462] width 1153 height 1412
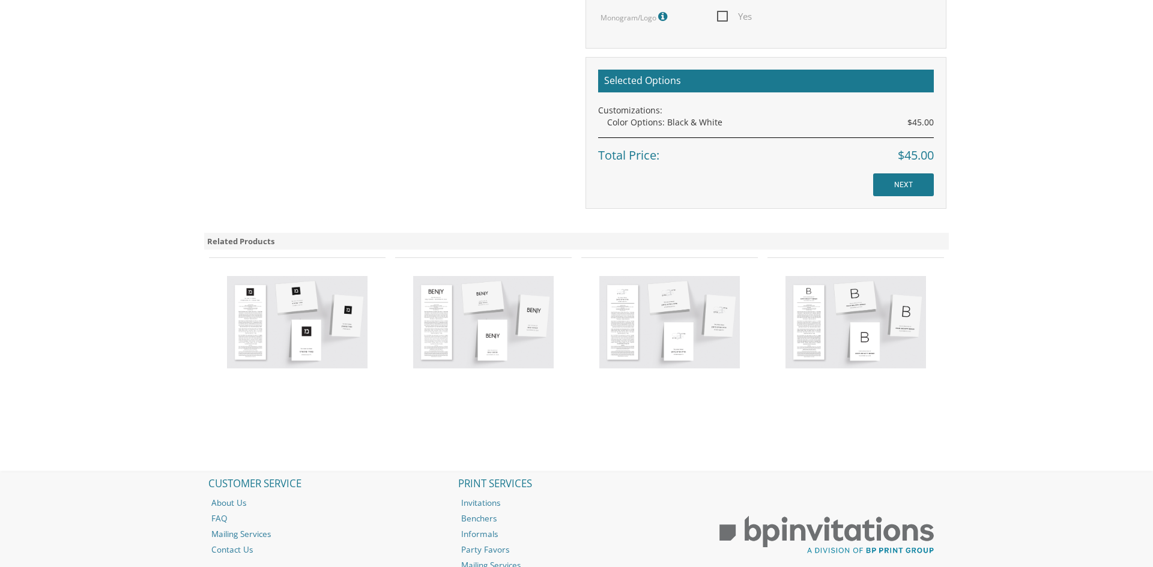
scroll to position [759, 0]
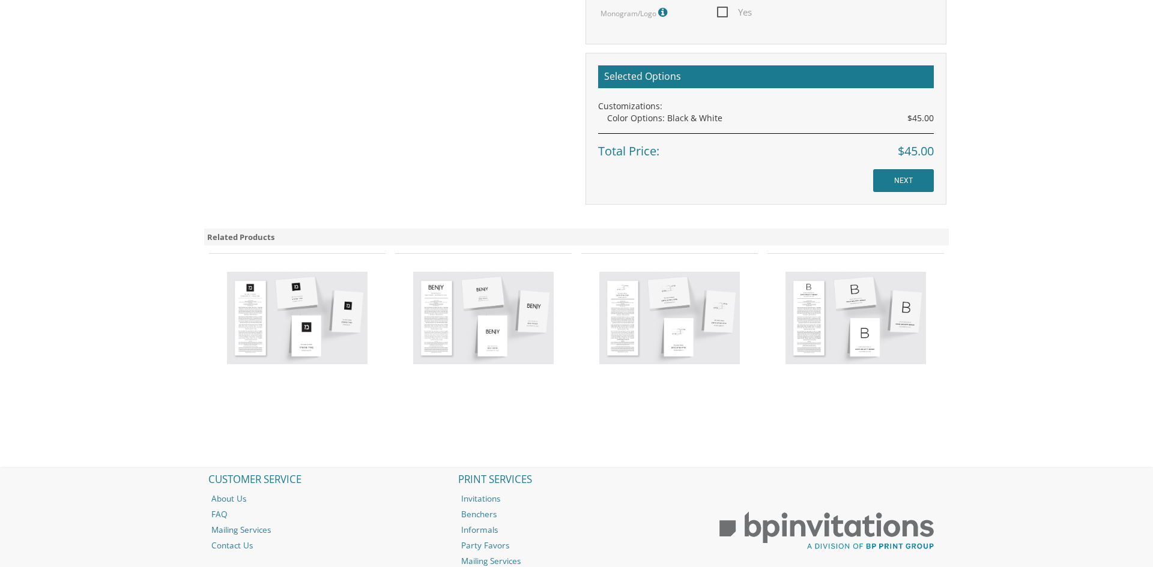
click at [831, 318] on img at bounding box center [855, 318] width 141 height 92
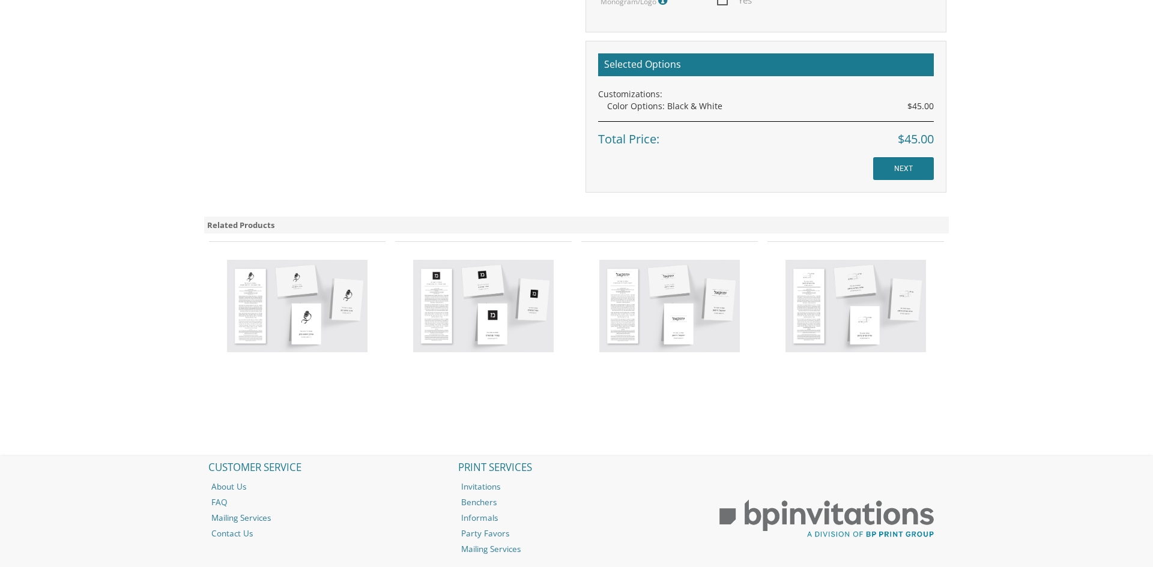
scroll to position [773, 0]
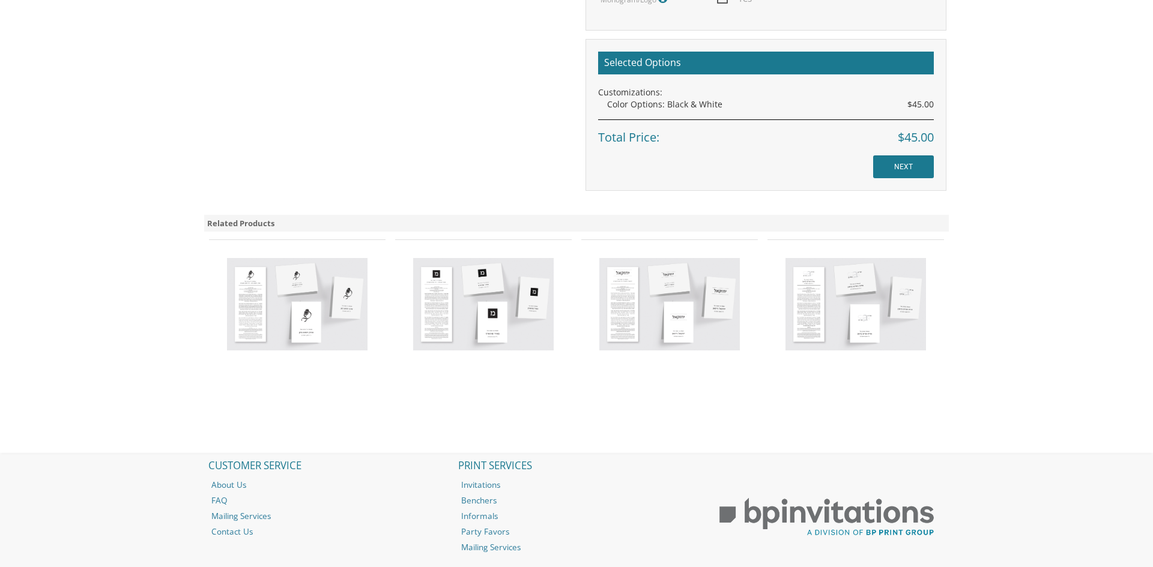
click at [854, 277] on img at bounding box center [855, 304] width 141 height 92
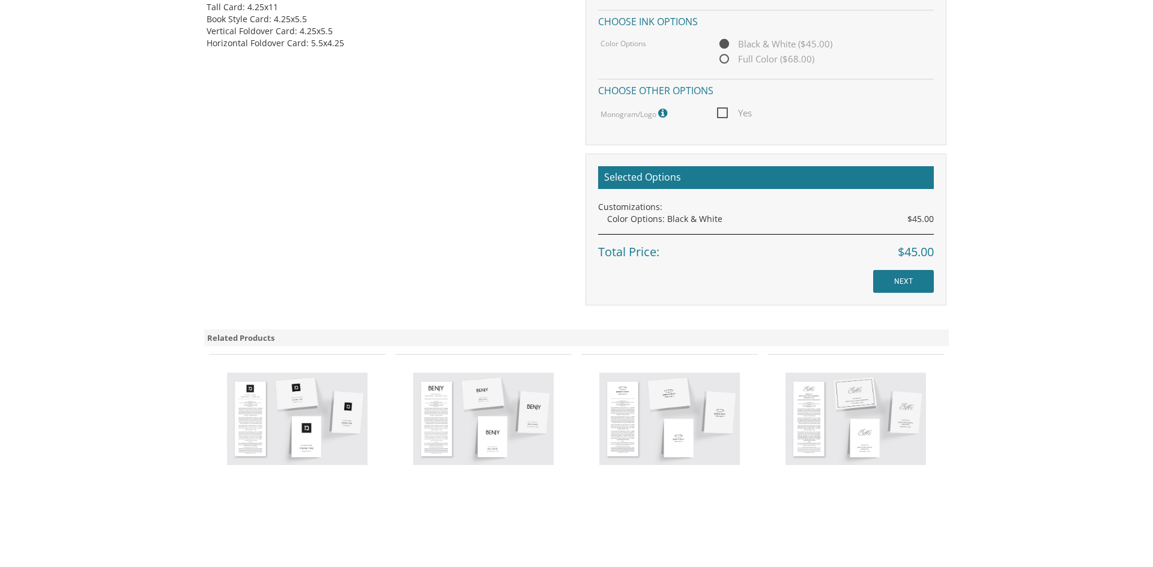
scroll to position [677, 0]
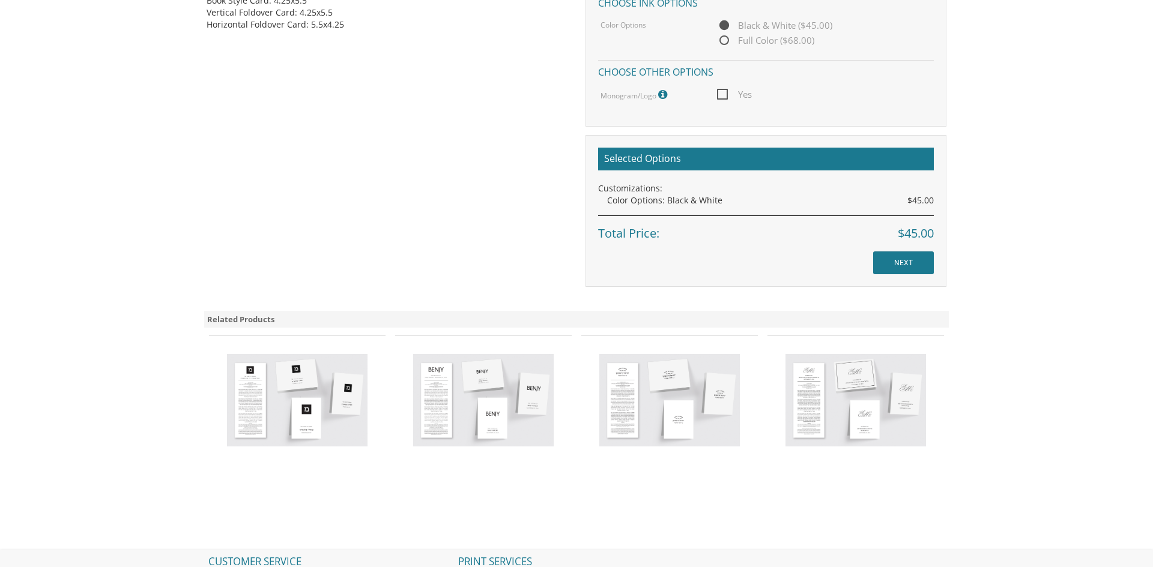
click at [860, 399] on img at bounding box center [855, 400] width 141 height 92
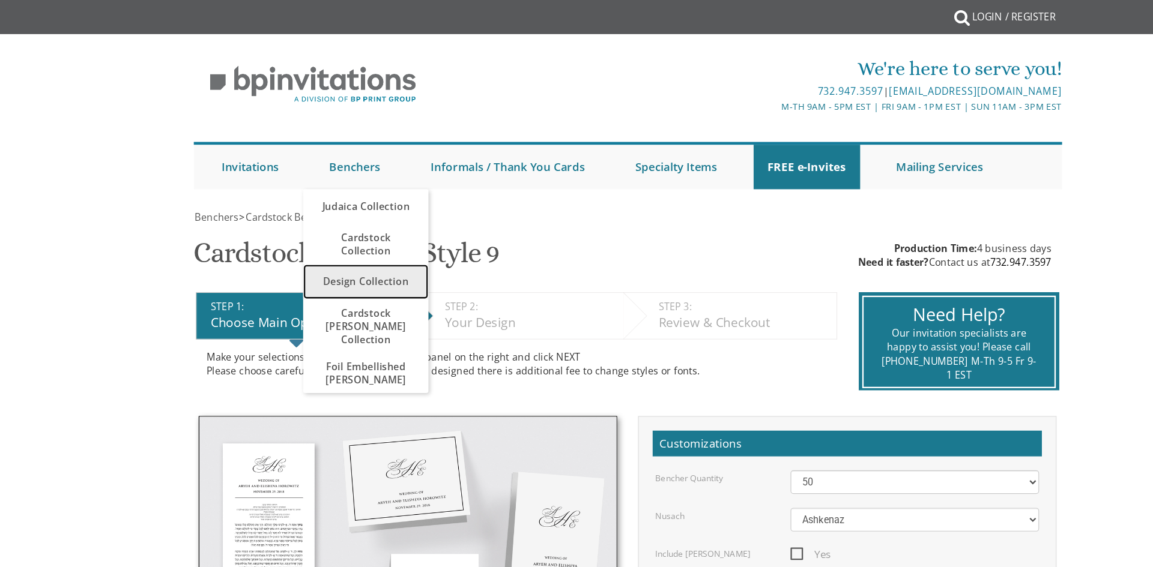
click at [370, 240] on link "Design Collection" at bounding box center [351, 243] width 108 height 30
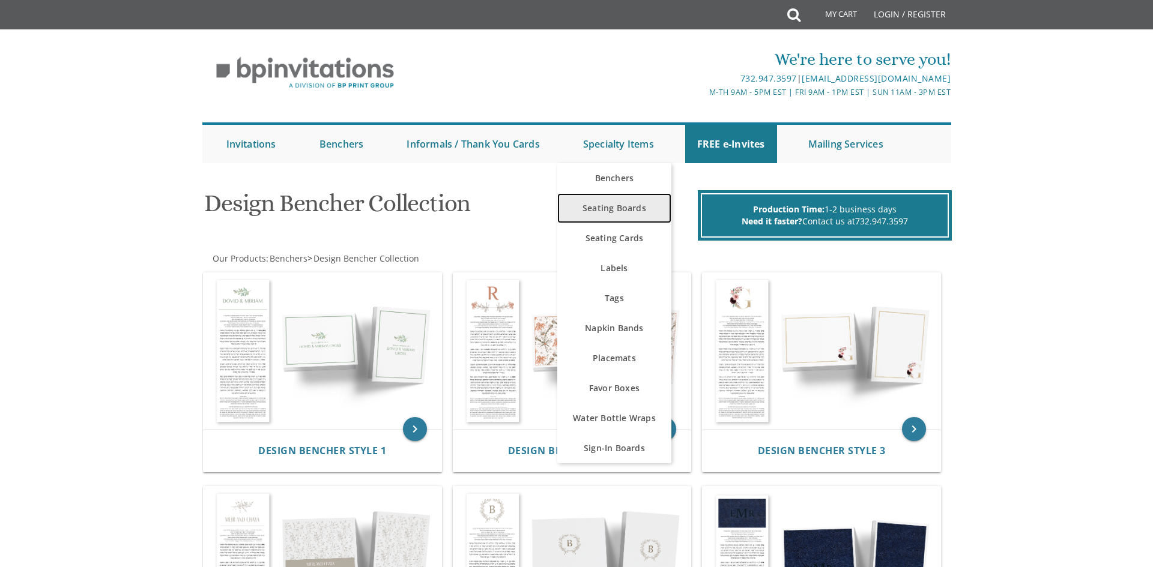
click at [620, 206] on link "Seating Boards" at bounding box center [614, 208] width 114 height 30
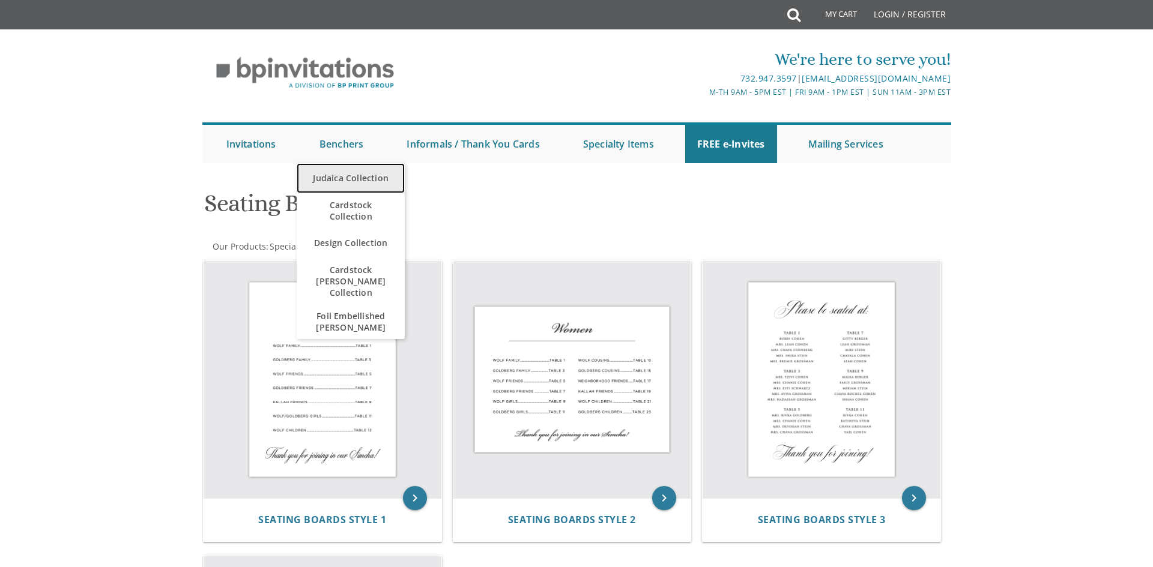
click at [352, 177] on link "Judaica Collection" at bounding box center [351, 178] width 108 height 30
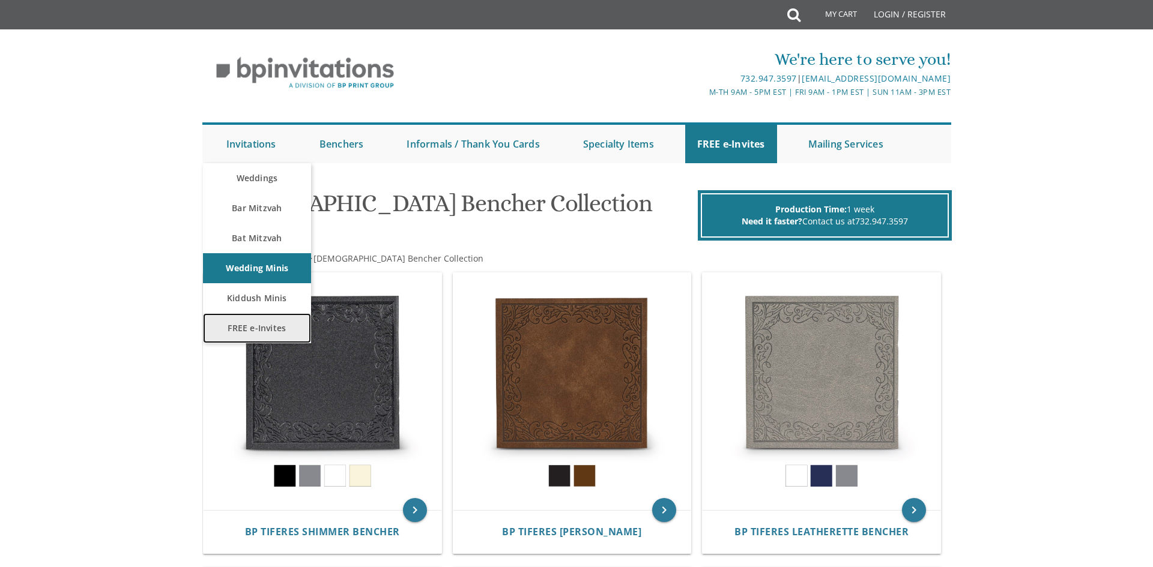
click at [247, 333] on link "FREE e-Invites" at bounding box center [257, 328] width 108 height 30
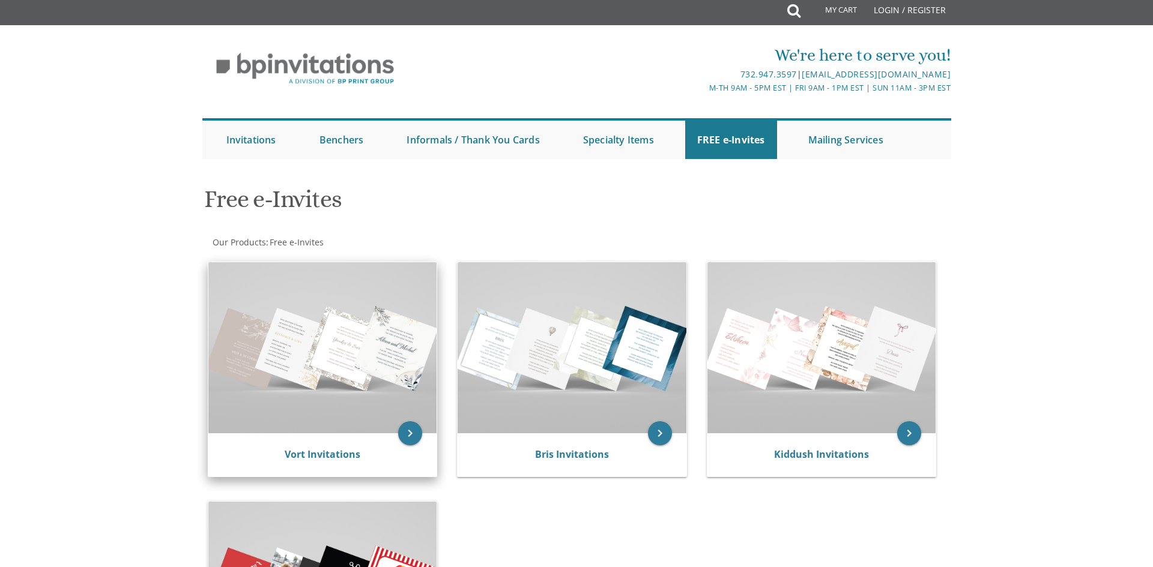
scroll to position [3, 0]
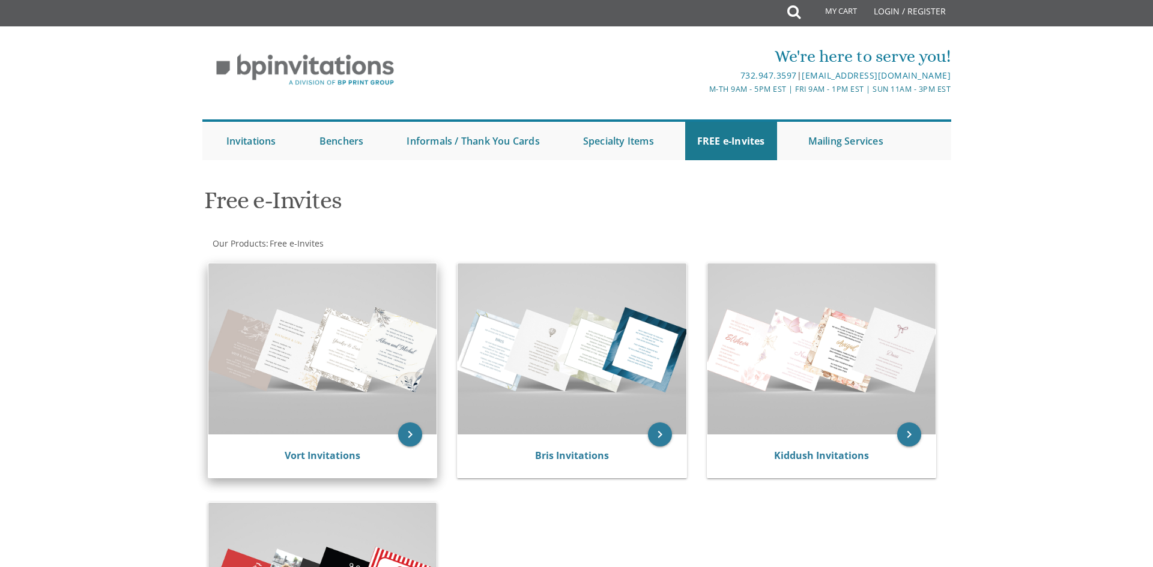
click at [347, 387] on img at bounding box center [322, 349] width 229 height 171
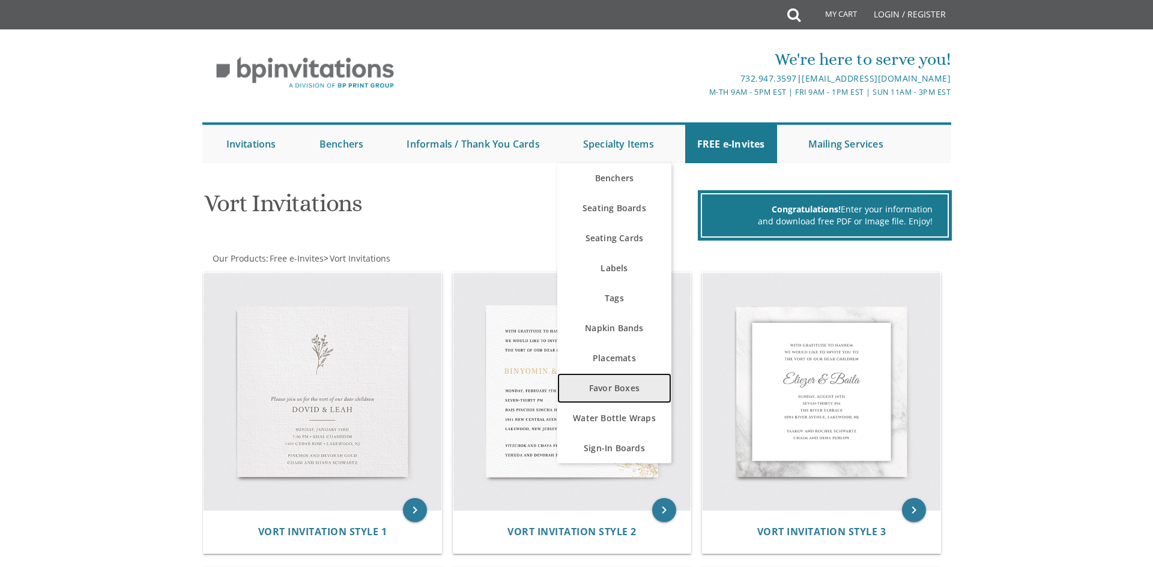
click at [644, 383] on link "Favor Boxes" at bounding box center [614, 388] width 114 height 30
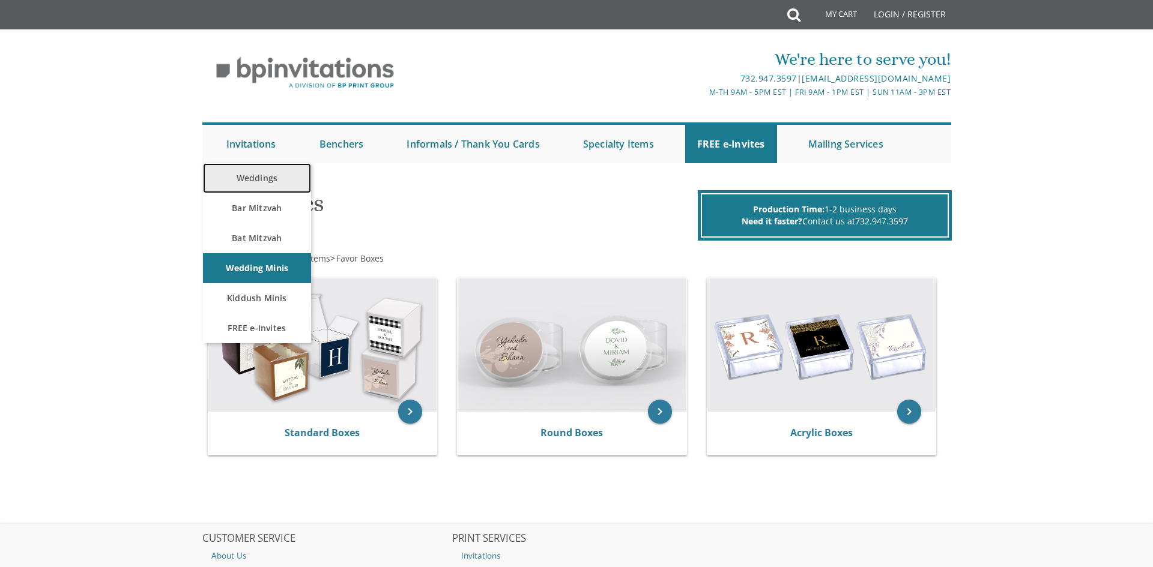
click at [273, 171] on link "Weddings" at bounding box center [257, 178] width 108 height 30
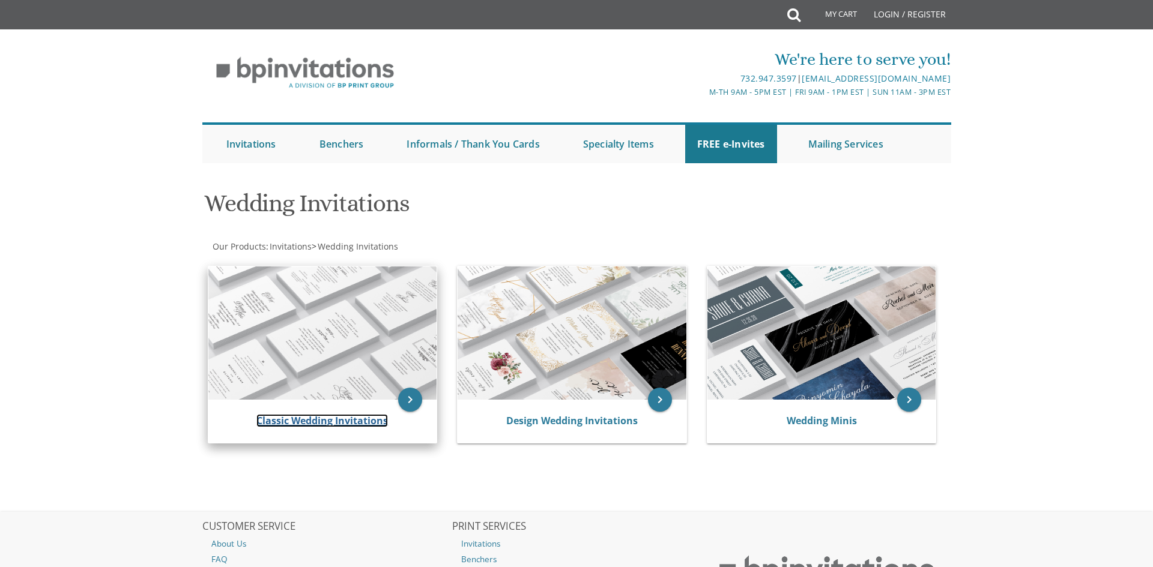
click at [373, 418] on link "Classic Wedding Invitations" at bounding box center [322, 420] width 132 height 13
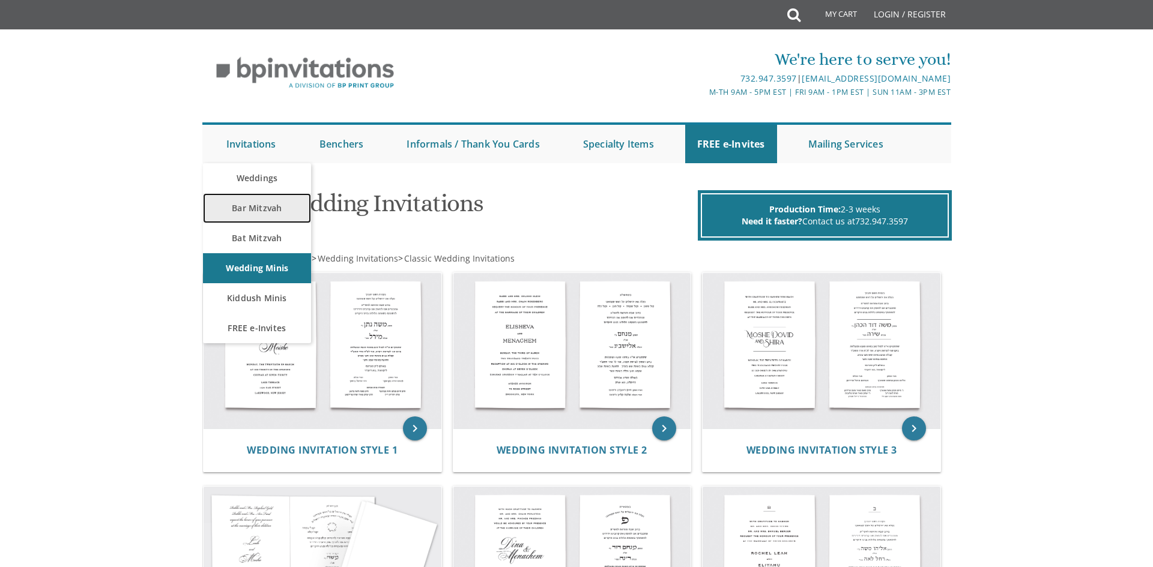
click at [255, 208] on link "Bar Mitzvah" at bounding box center [257, 208] width 108 height 30
